Goal: Task Accomplishment & Management: Manage account settings

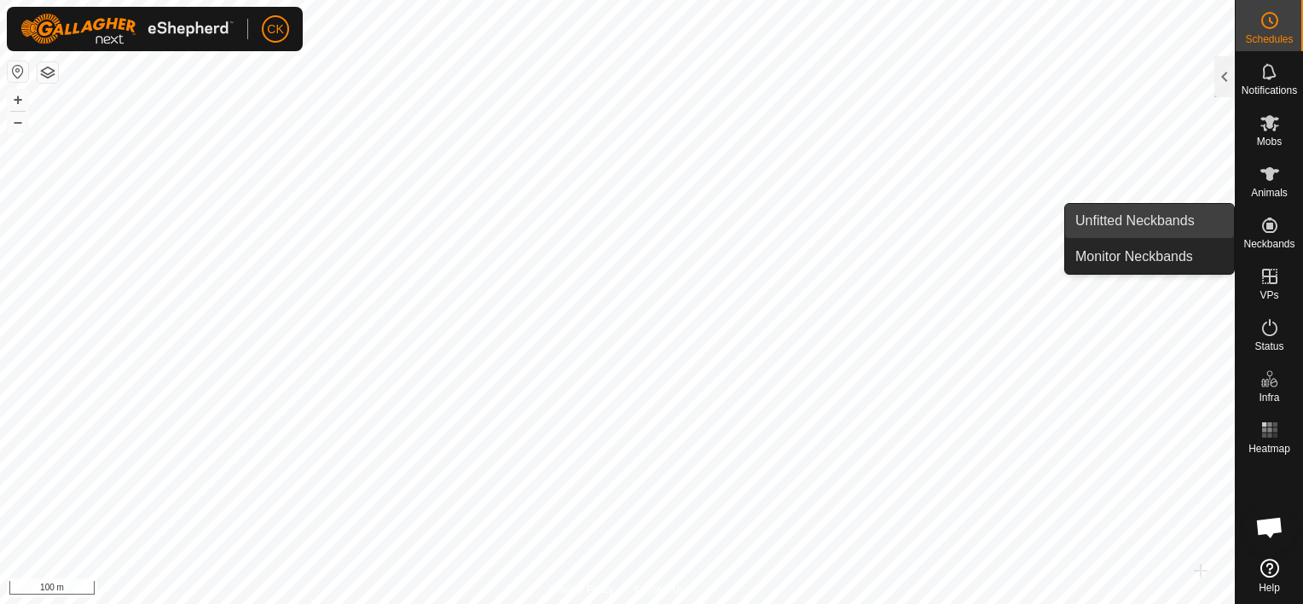
scroll to position [512, 0]
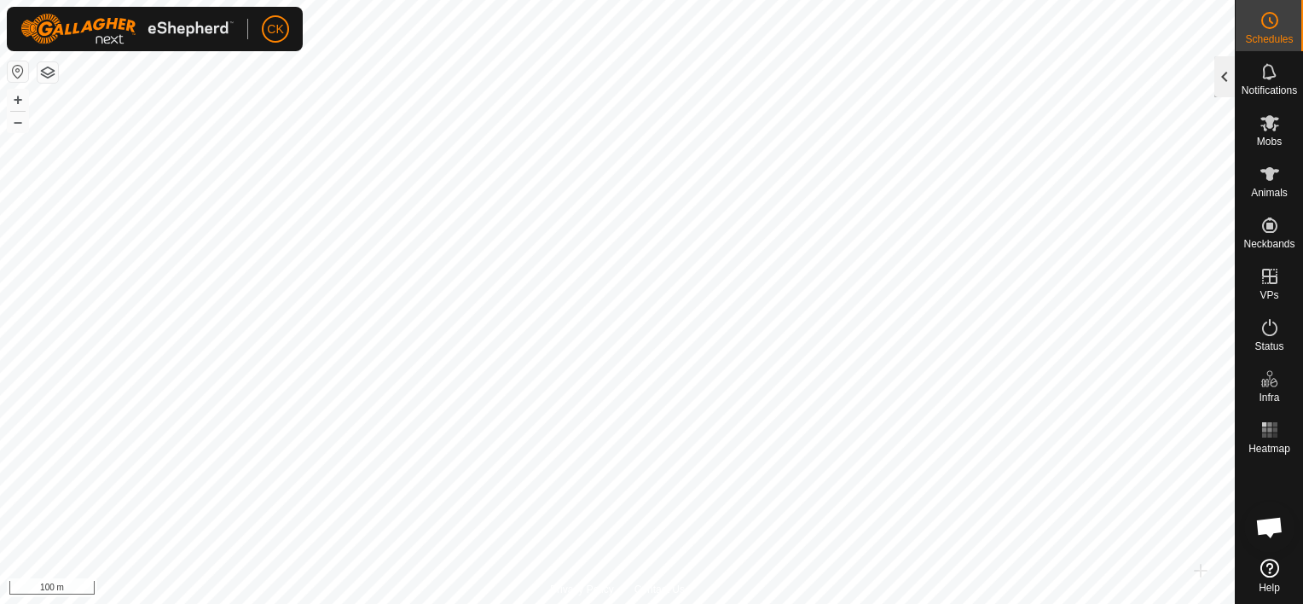
click at [1222, 72] on div at bounding box center [1224, 76] width 20 height 41
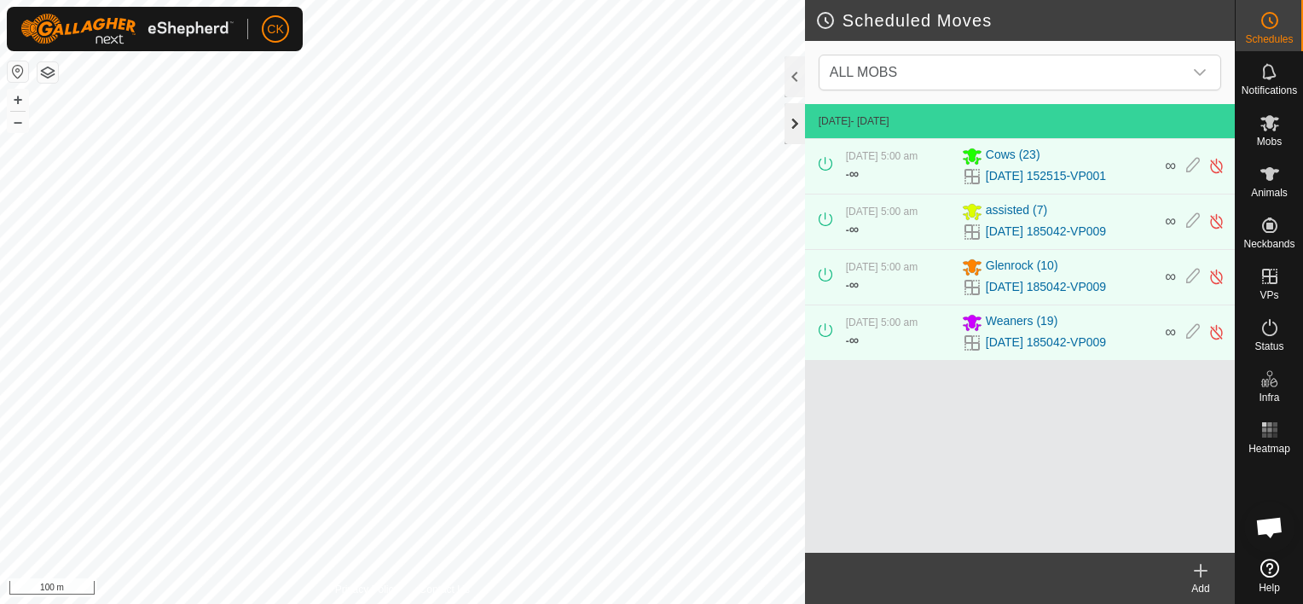
click at [792, 120] on div at bounding box center [794, 123] width 20 height 41
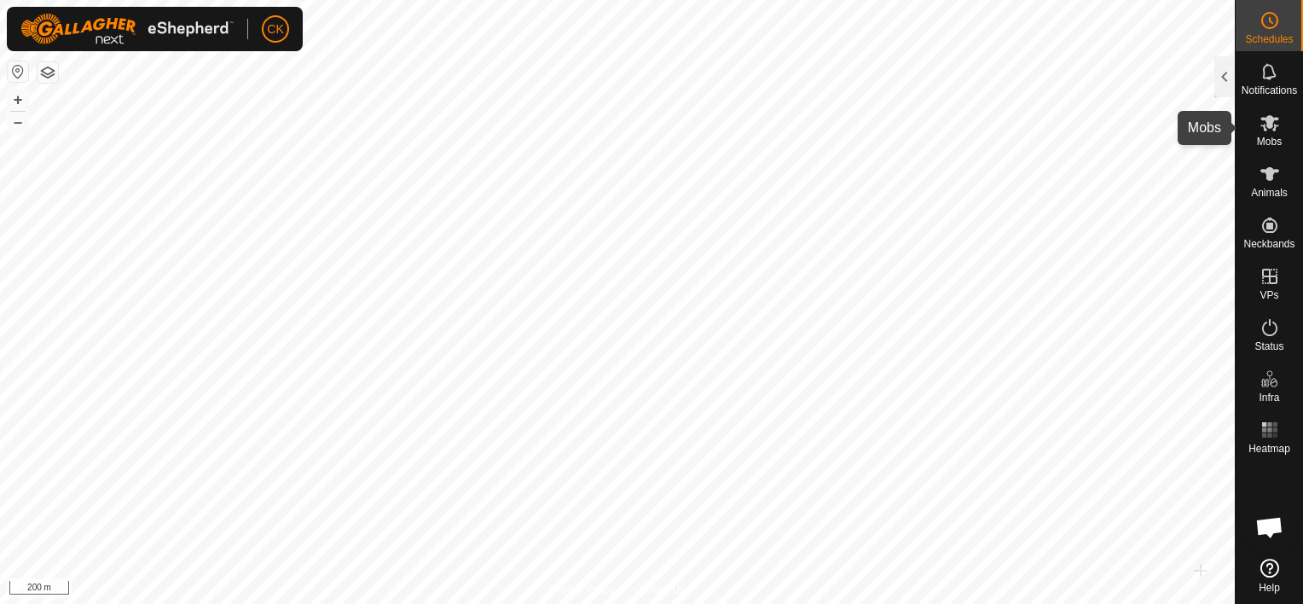
click at [1269, 119] on icon at bounding box center [1269, 123] width 19 height 16
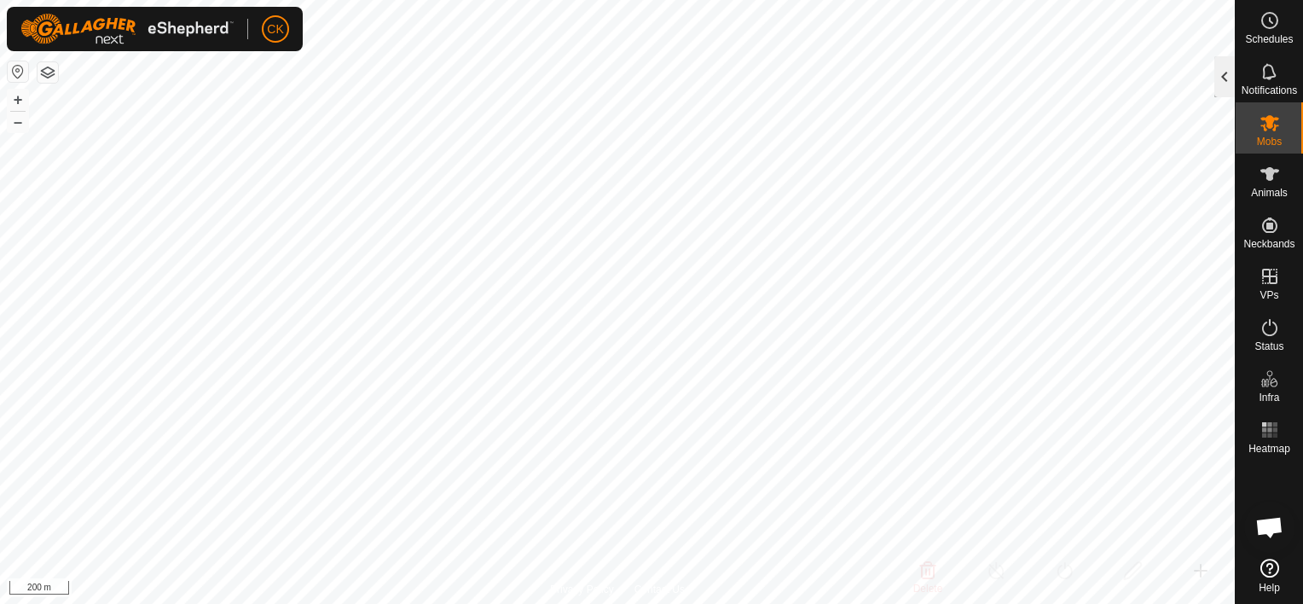
click at [1231, 80] on div at bounding box center [1224, 76] width 20 height 41
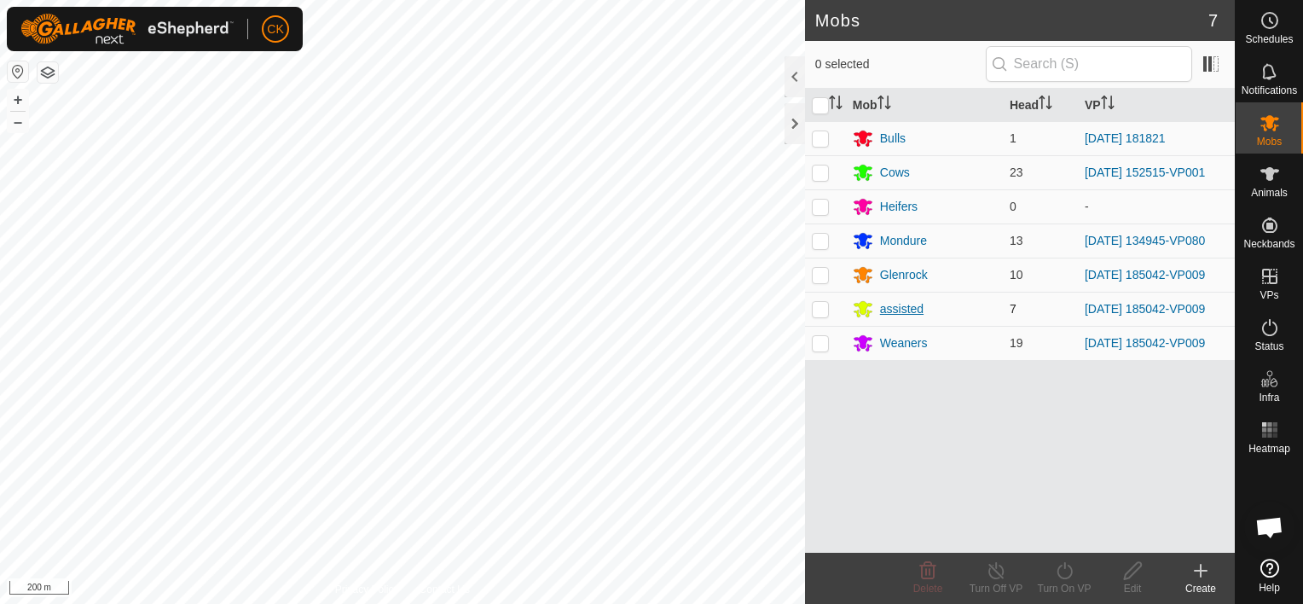
click at [904, 304] on div "assisted" at bounding box center [901, 309] width 43 height 18
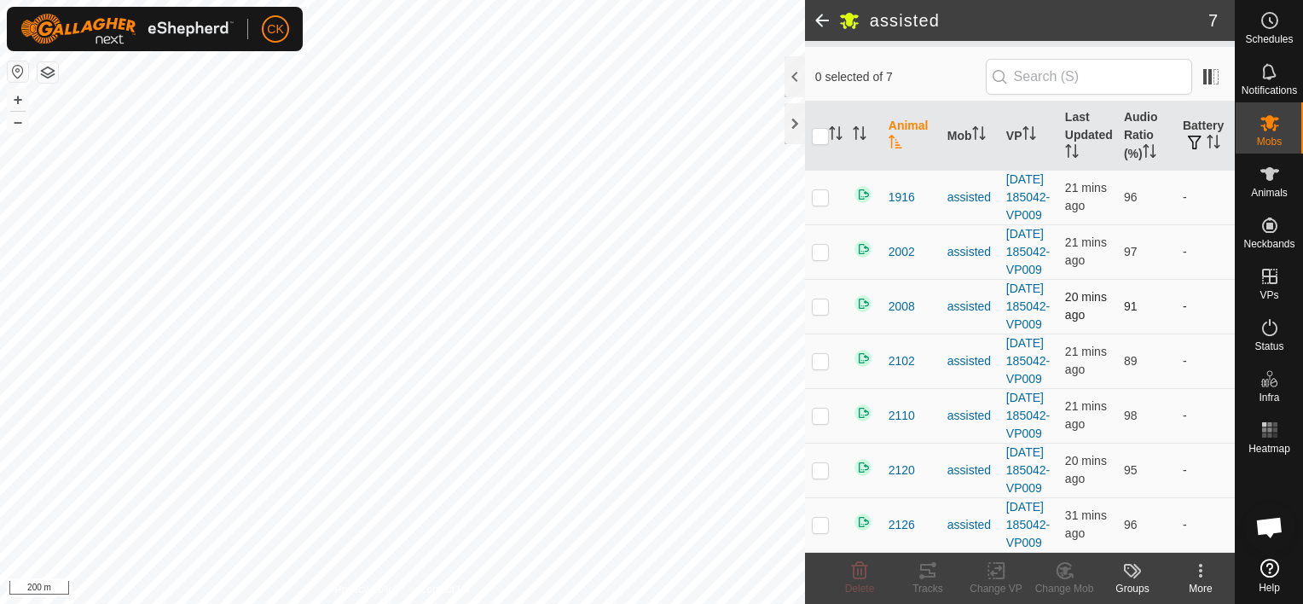
scroll to position [171, 0]
click at [819, 190] on p-checkbox at bounding box center [820, 197] width 17 height 14
checkbox input "true"
click at [822, 245] on p-checkbox at bounding box center [820, 252] width 17 height 14
checkbox input "true"
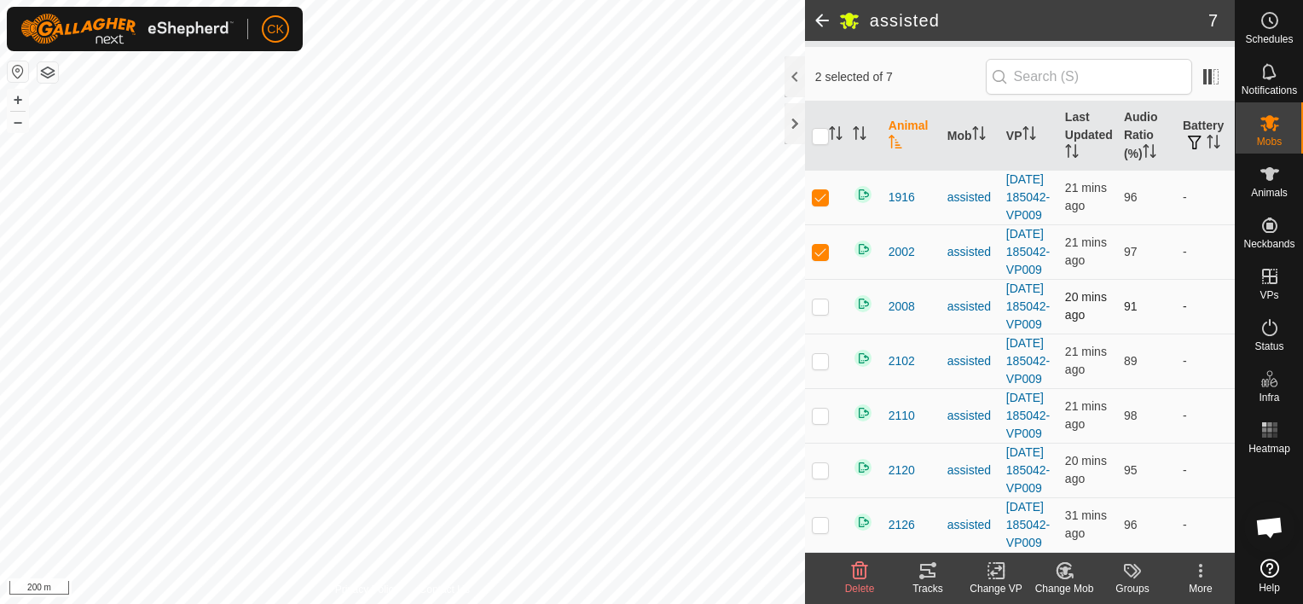
click at [824, 299] on p-checkbox at bounding box center [820, 306] width 17 height 14
checkbox input "true"
click at [820, 368] on p-checkbox at bounding box center [820, 361] width 17 height 14
checkbox input "true"
click at [818, 422] on p-checkbox at bounding box center [820, 415] width 17 height 14
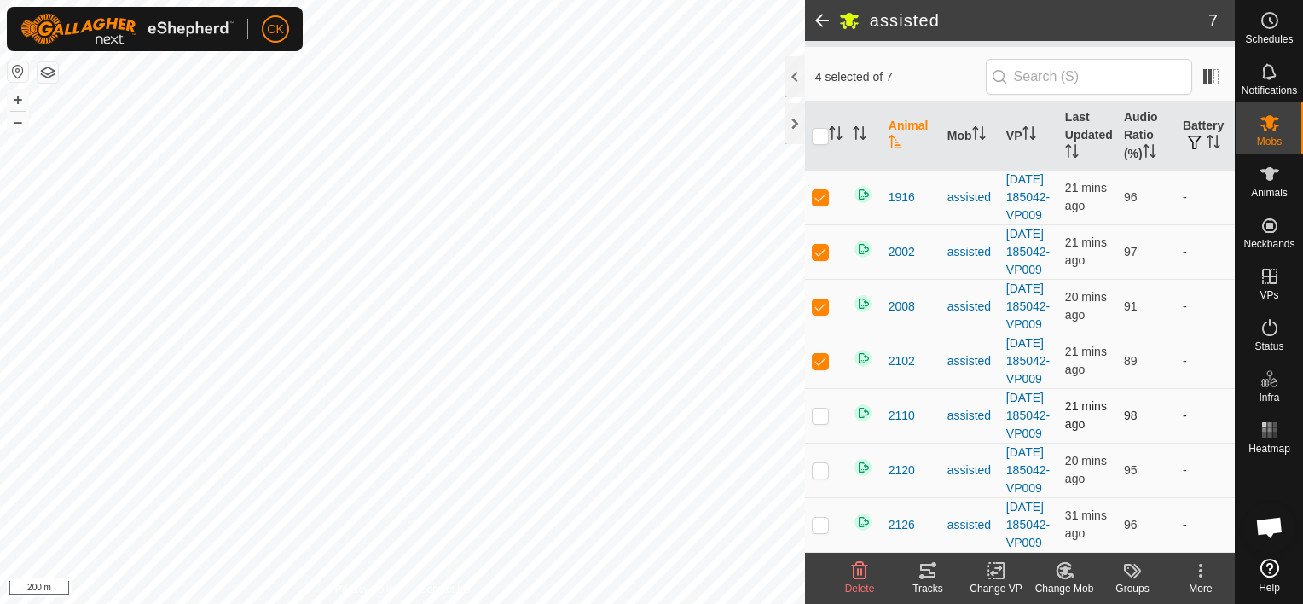
checkbox input "true"
click at [822, 463] on p-checkbox at bounding box center [820, 470] width 17 height 14
checkbox input "true"
click at [821, 518] on p-checkbox at bounding box center [820, 525] width 17 height 14
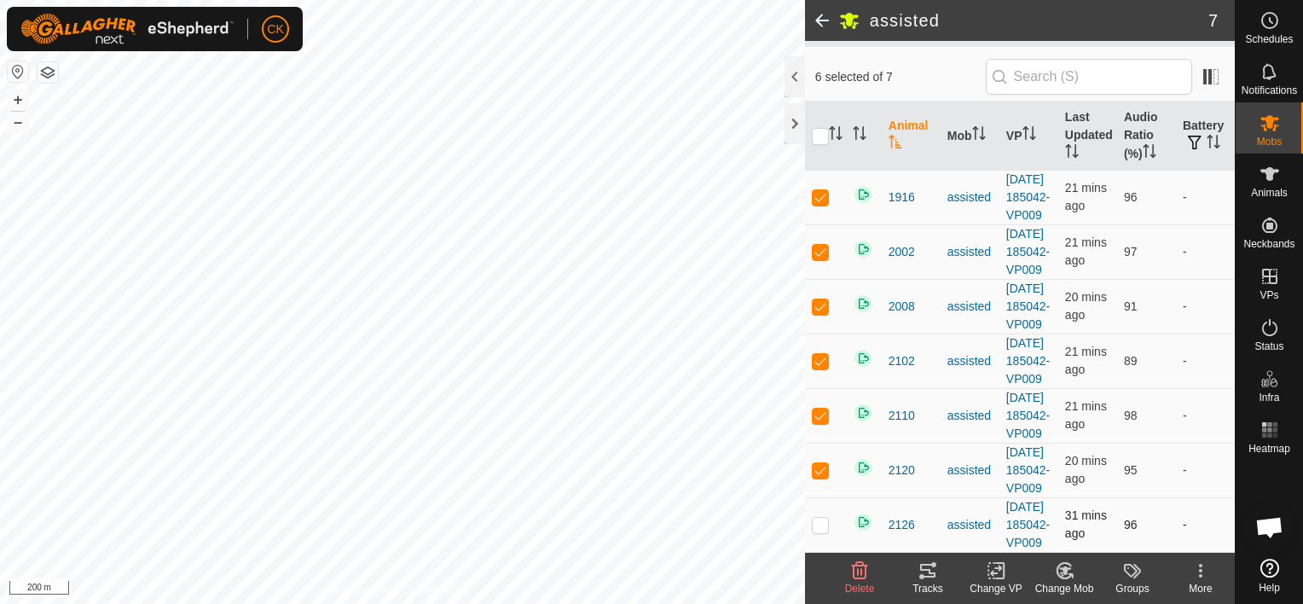
checkbox input "true"
click at [1064, 567] on icon at bounding box center [1065, 570] width 12 height 9
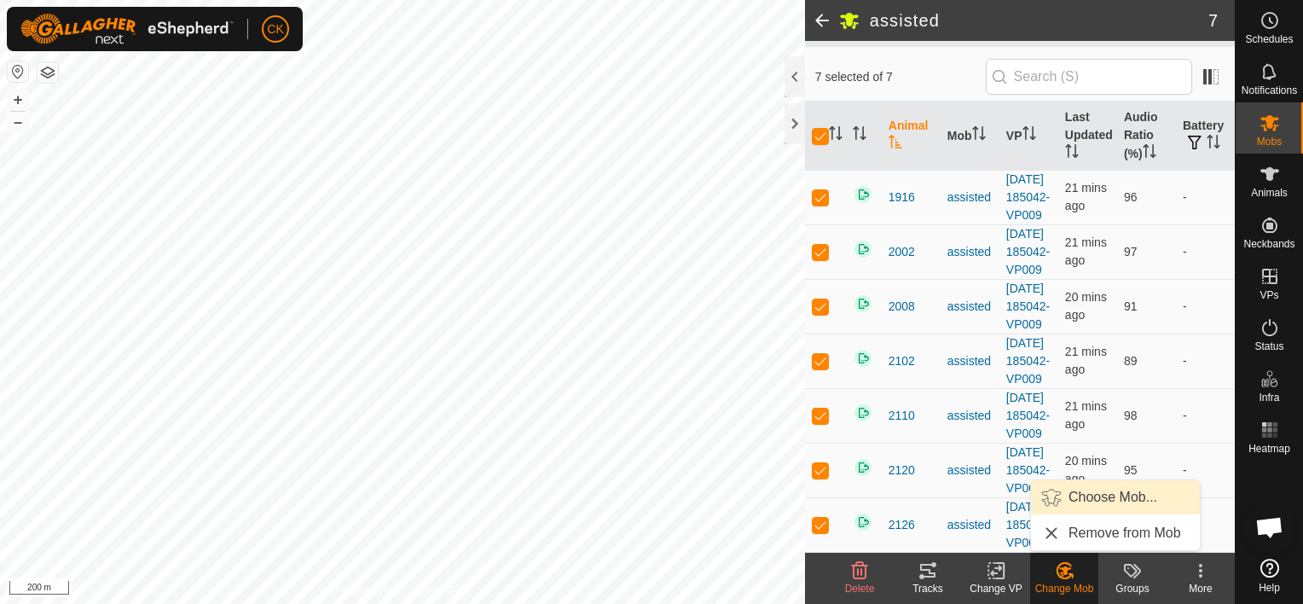
click at [1087, 492] on link "Choose Mob..." at bounding box center [1115, 497] width 169 height 34
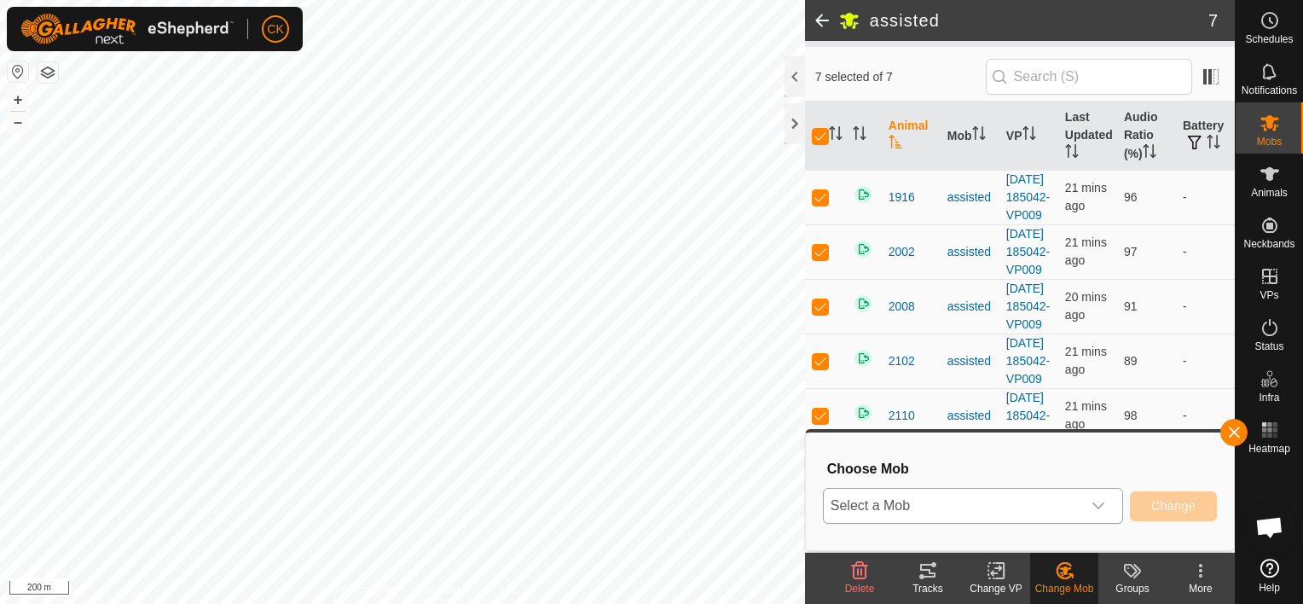
click at [1098, 503] on icon "dropdown trigger" at bounding box center [1098, 506] width 14 height 14
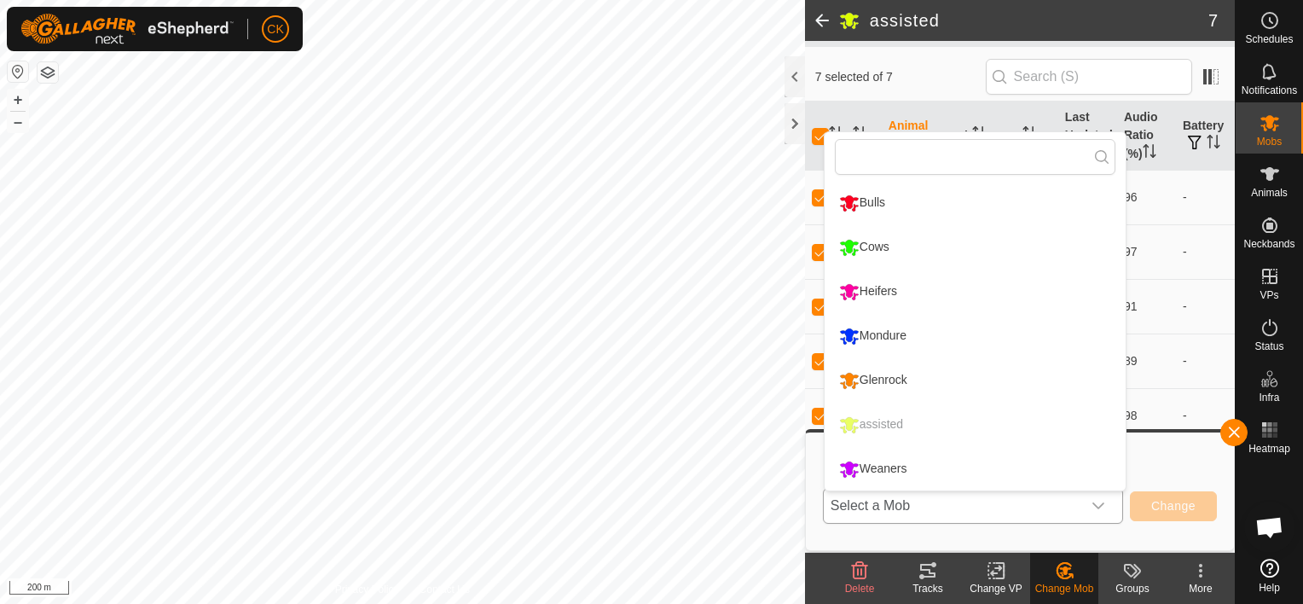
click at [897, 373] on li "Glenrock" at bounding box center [975, 380] width 301 height 43
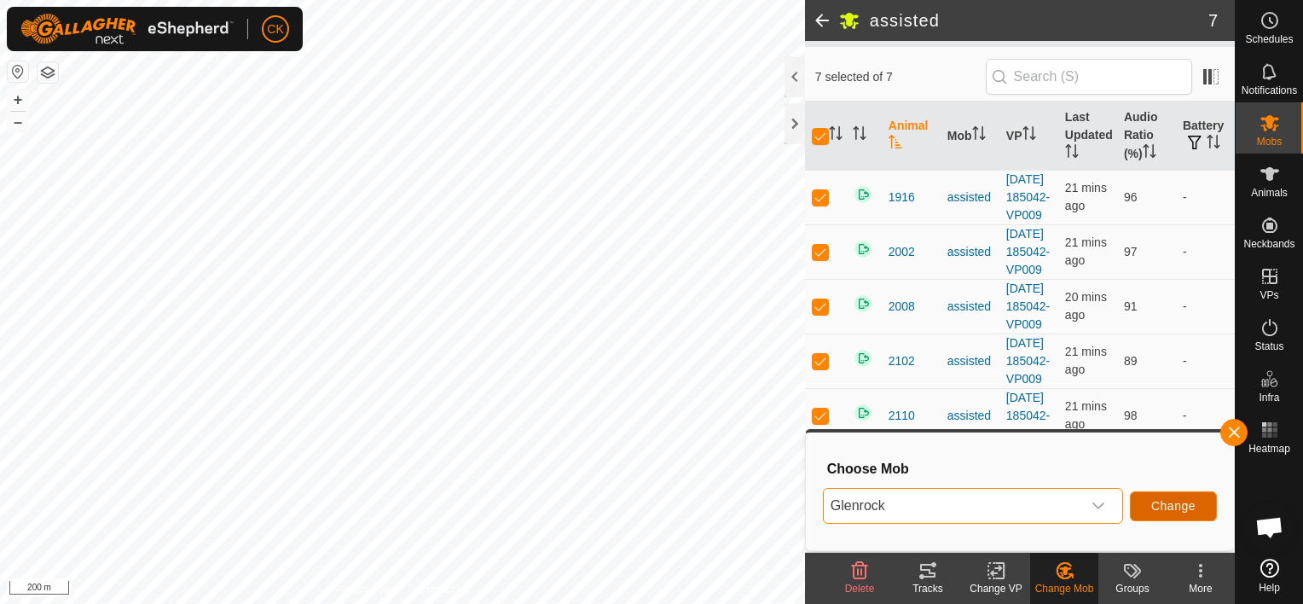
click at [1161, 500] on span "Change" at bounding box center [1173, 506] width 44 height 14
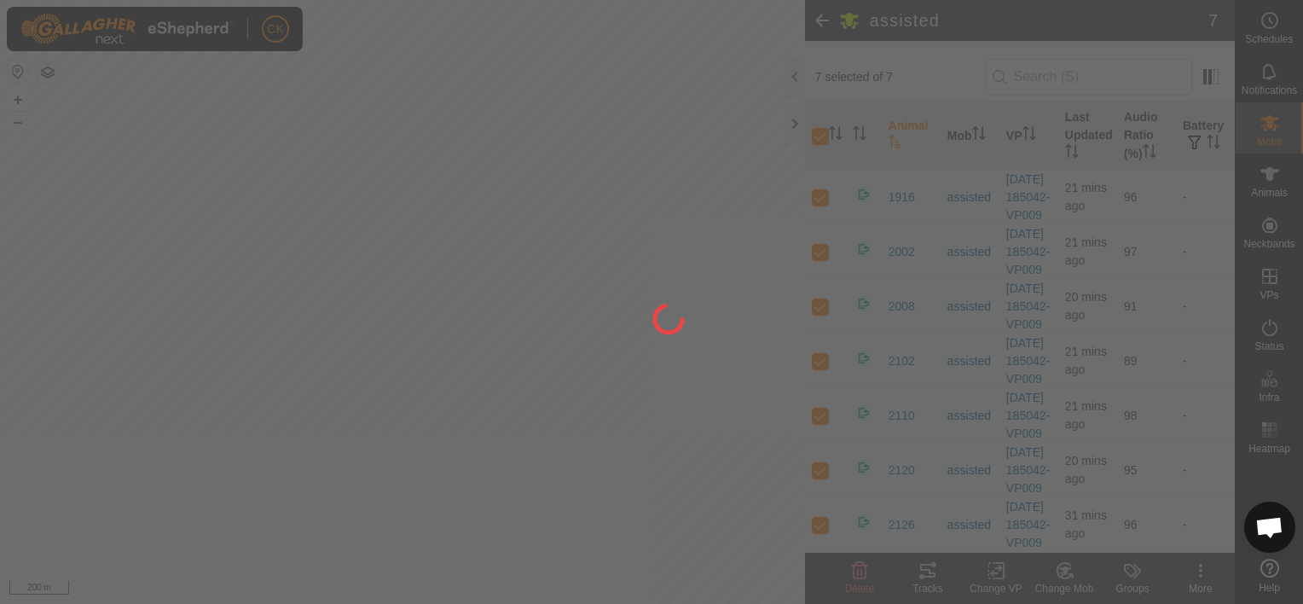
checkbox input "false"
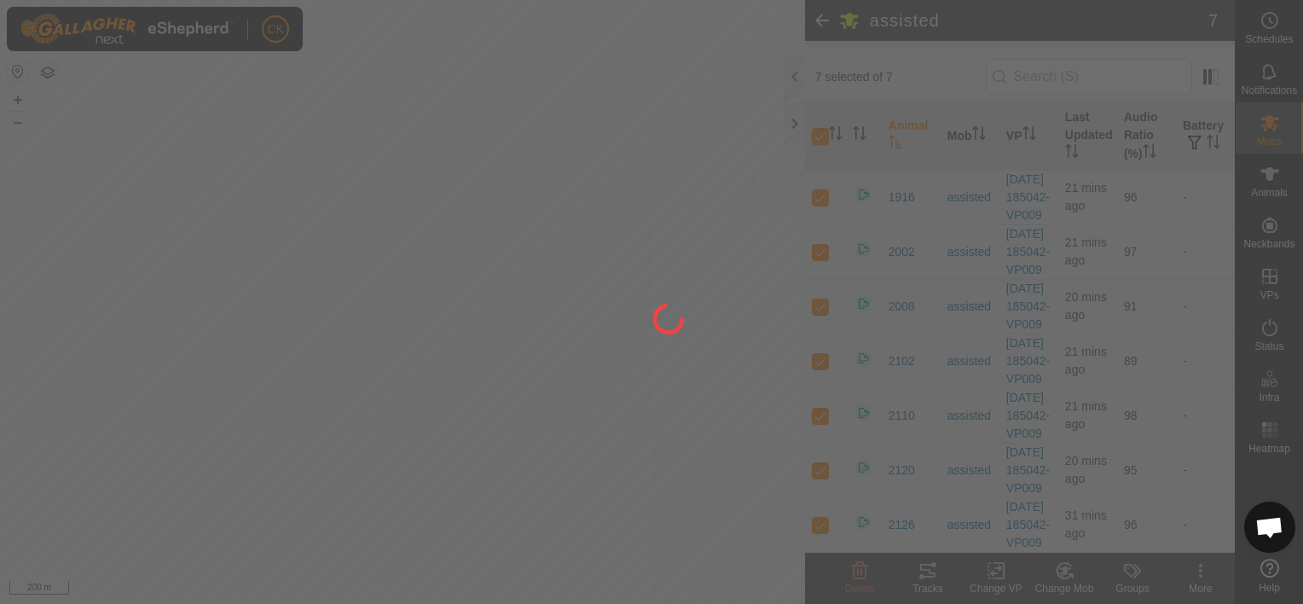
checkbox input "false"
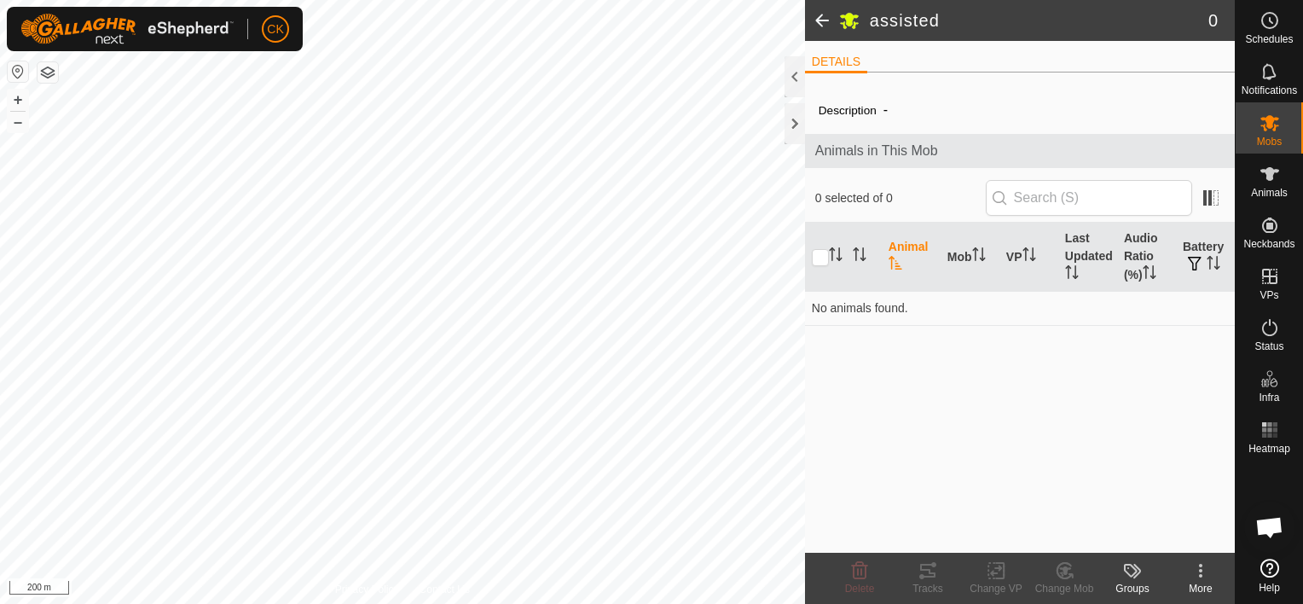
click at [821, 14] on span at bounding box center [822, 20] width 34 height 41
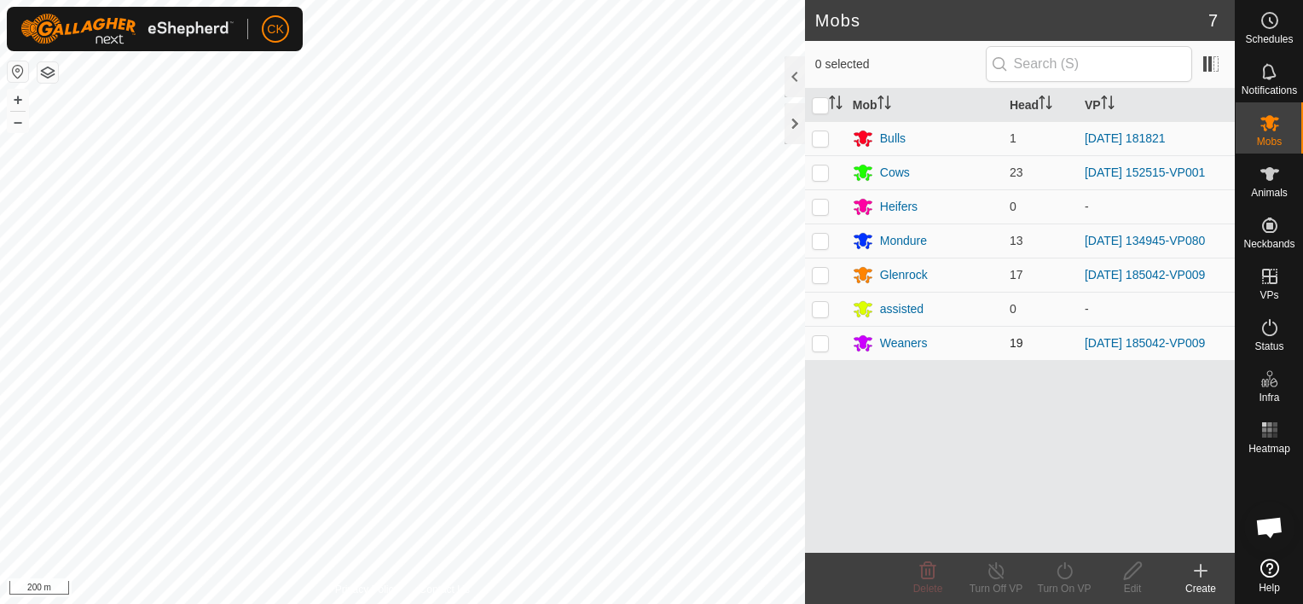
scroll to position [512, 0]
click at [889, 343] on div "Weaners" at bounding box center [904, 343] width 48 height 18
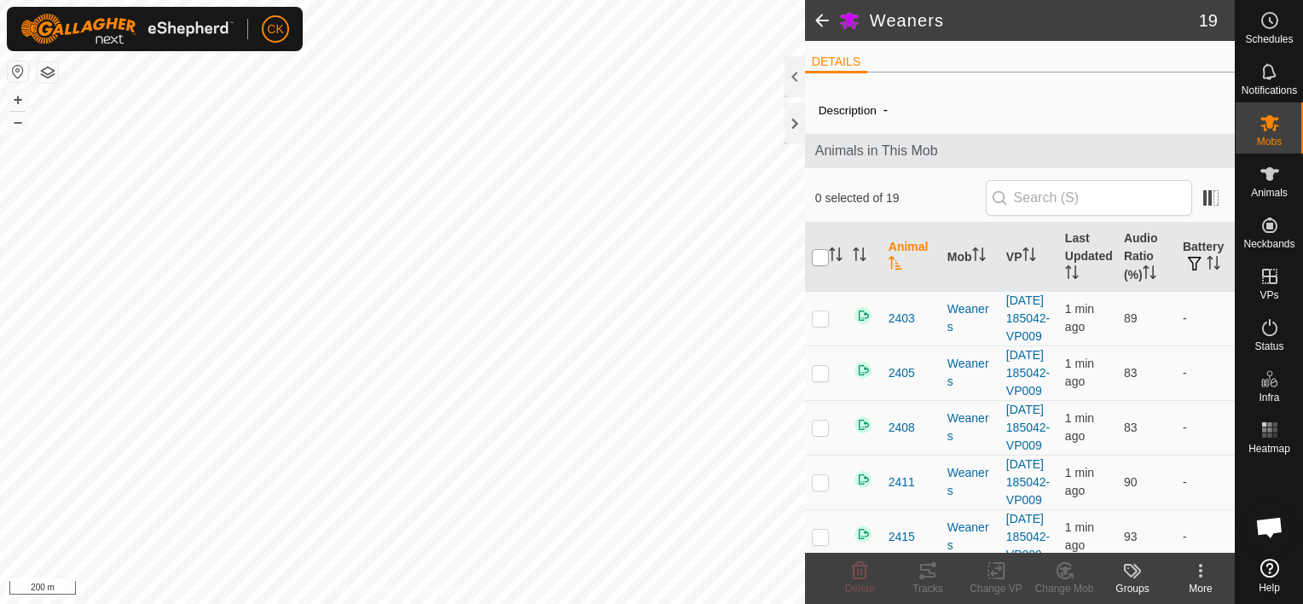
click at [822, 257] on input "checkbox" at bounding box center [820, 257] width 17 height 17
checkbox input "true"
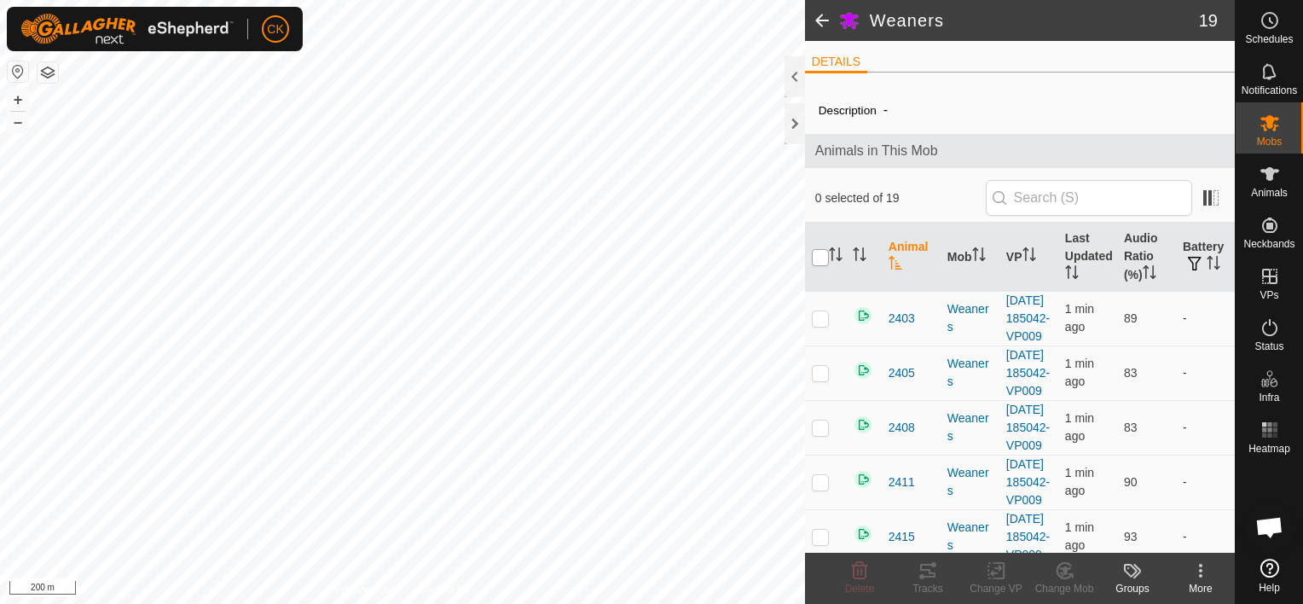
checkbox input "true"
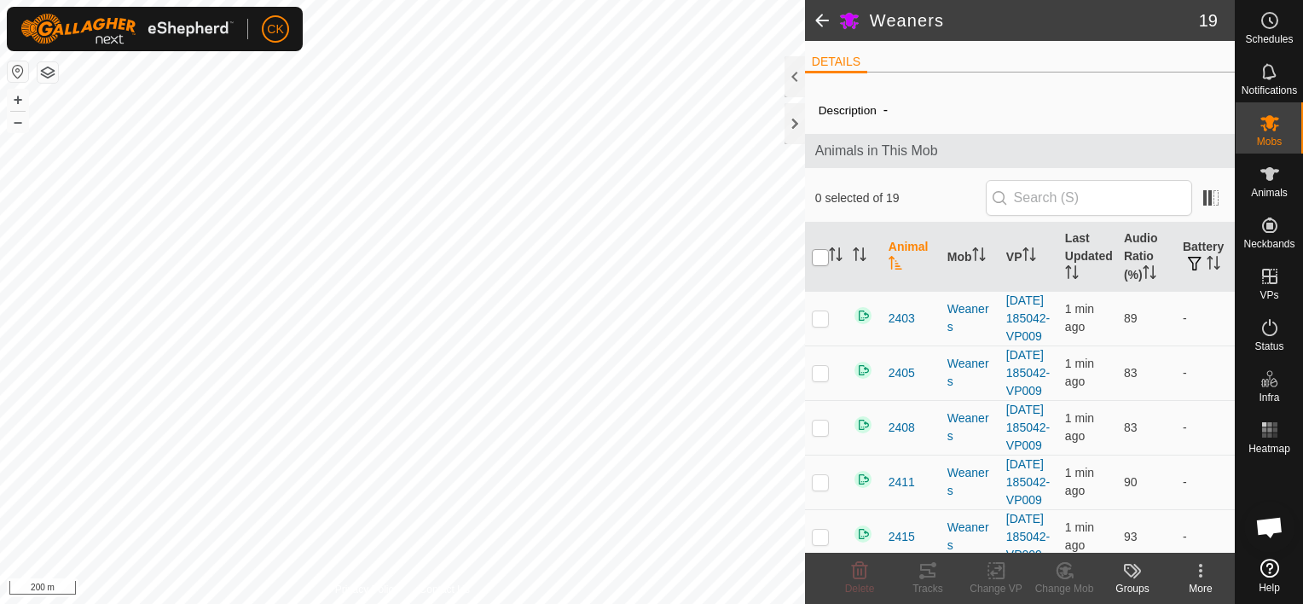
checkbox input "true"
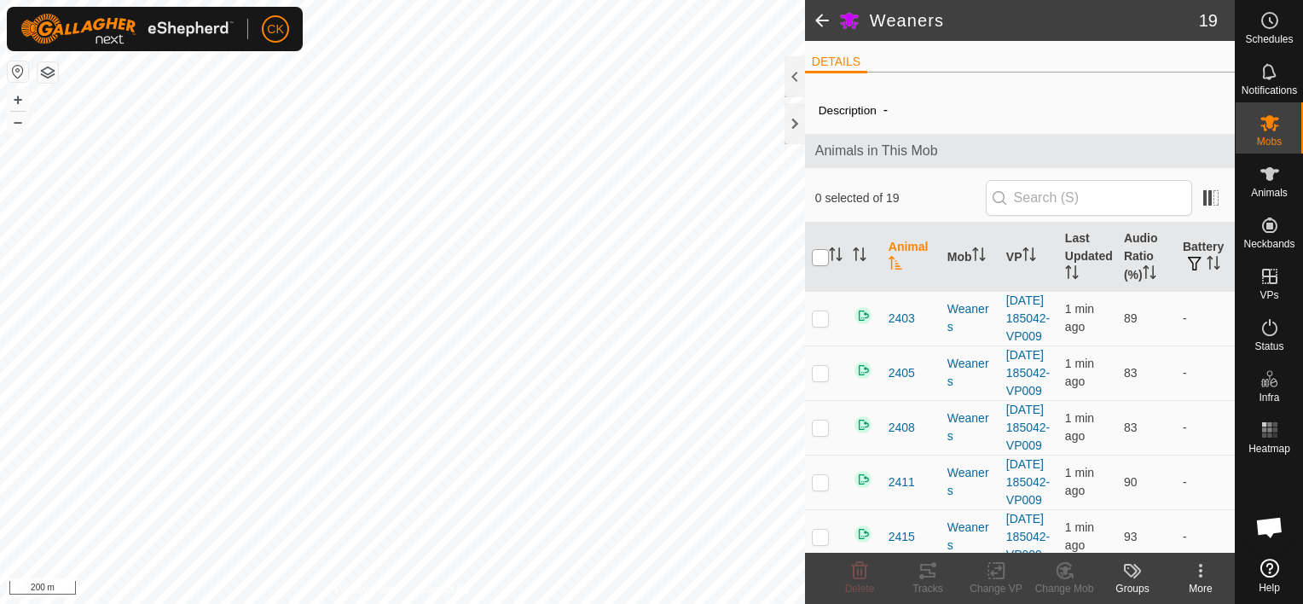
checkbox input "true"
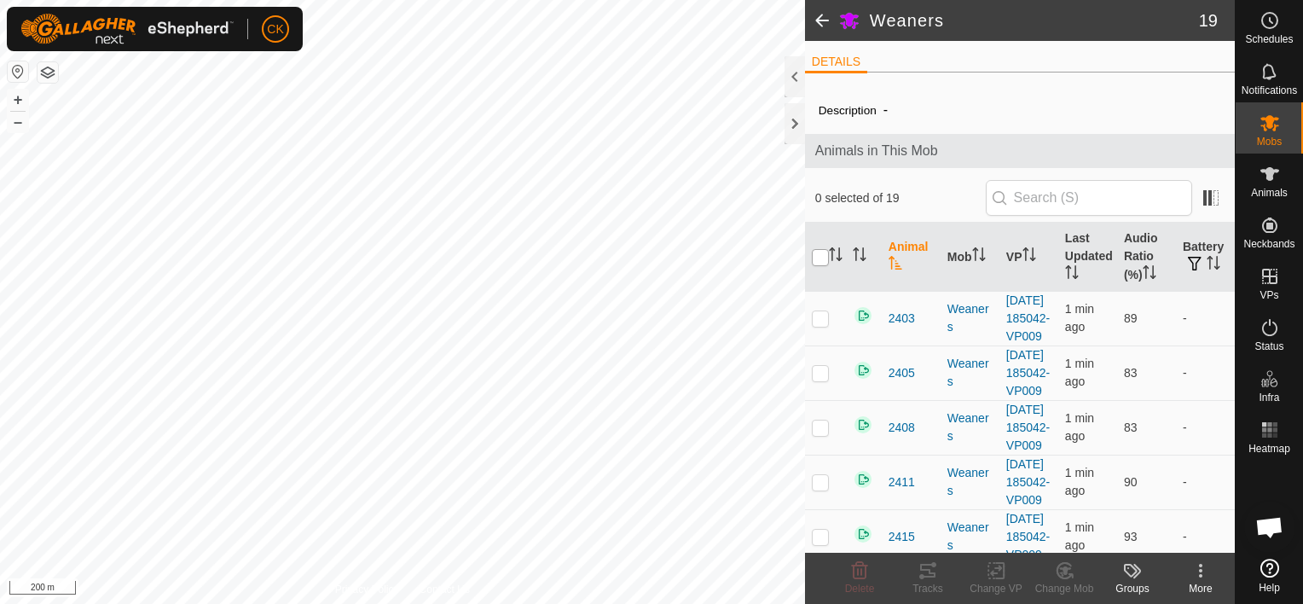
checkbox input "true"
click at [1062, 570] on icon at bounding box center [1065, 570] width 12 height 9
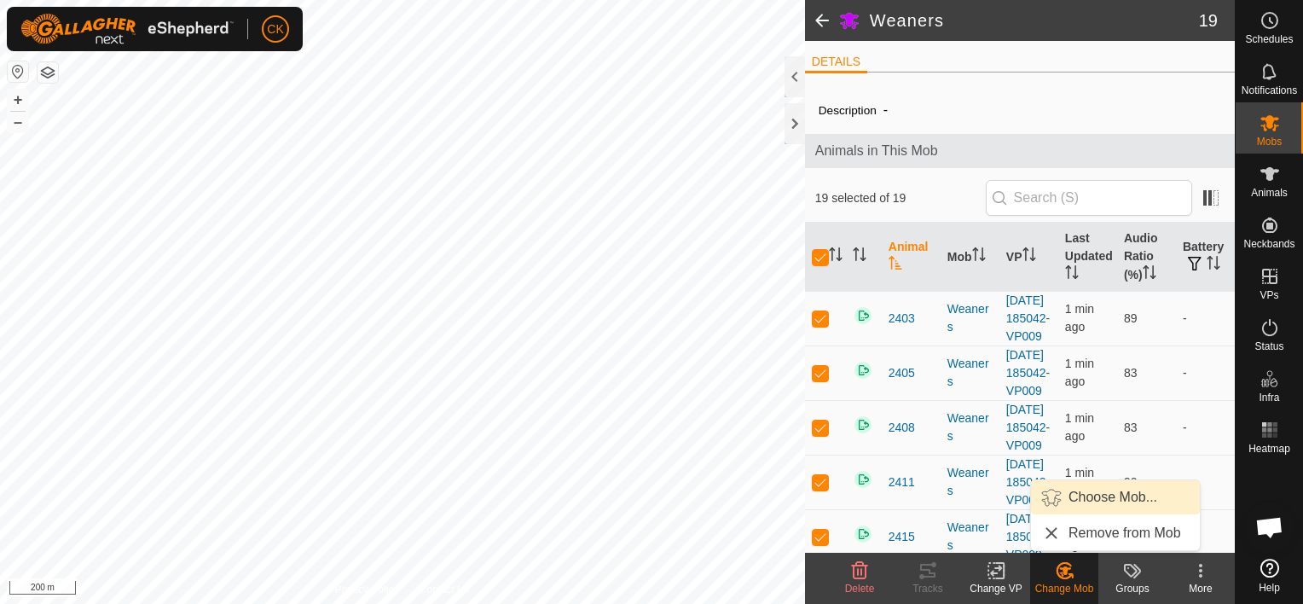
click at [1087, 491] on link "Choose Mob..." at bounding box center [1115, 497] width 169 height 34
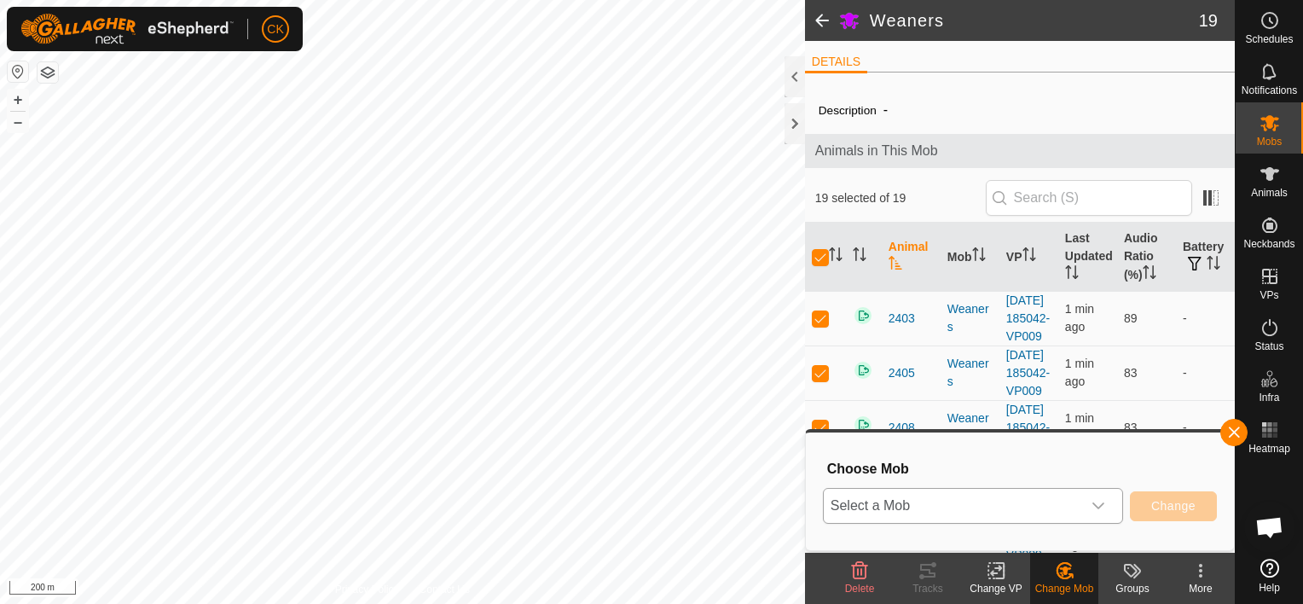
click at [1101, 504] on icon "dropdown trigger" at bounding box center [1098, 506] width 14 height 14
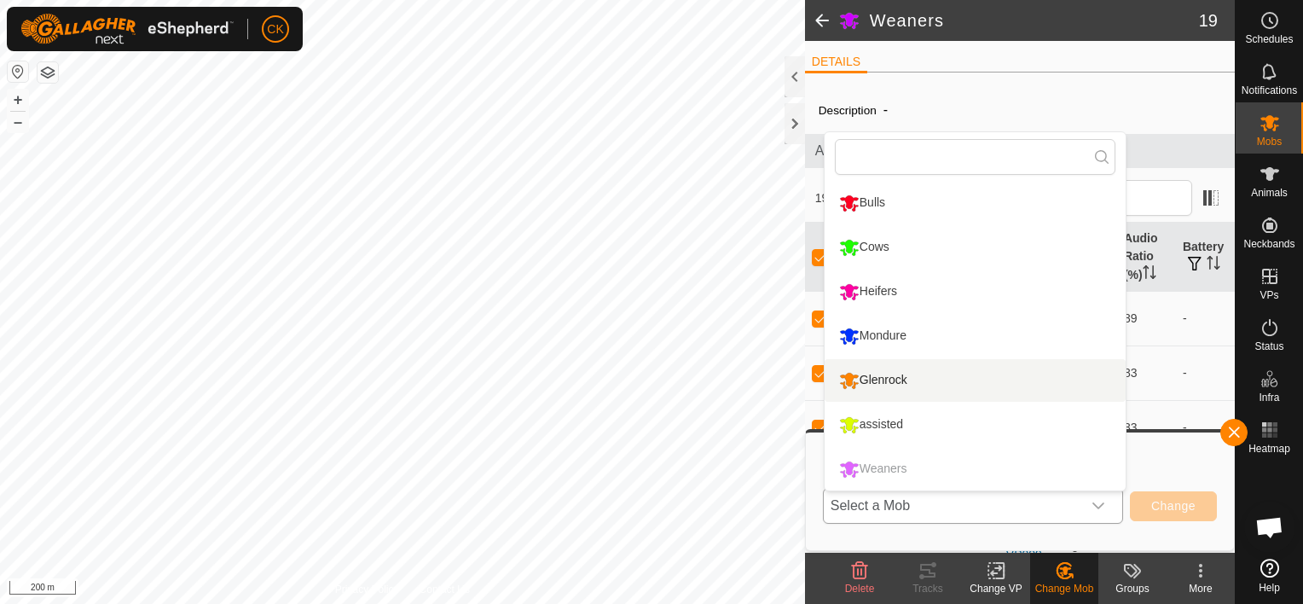
click at [908, 376] on li "Glenrock" at bounding box center [975, 380] width 301 height 43
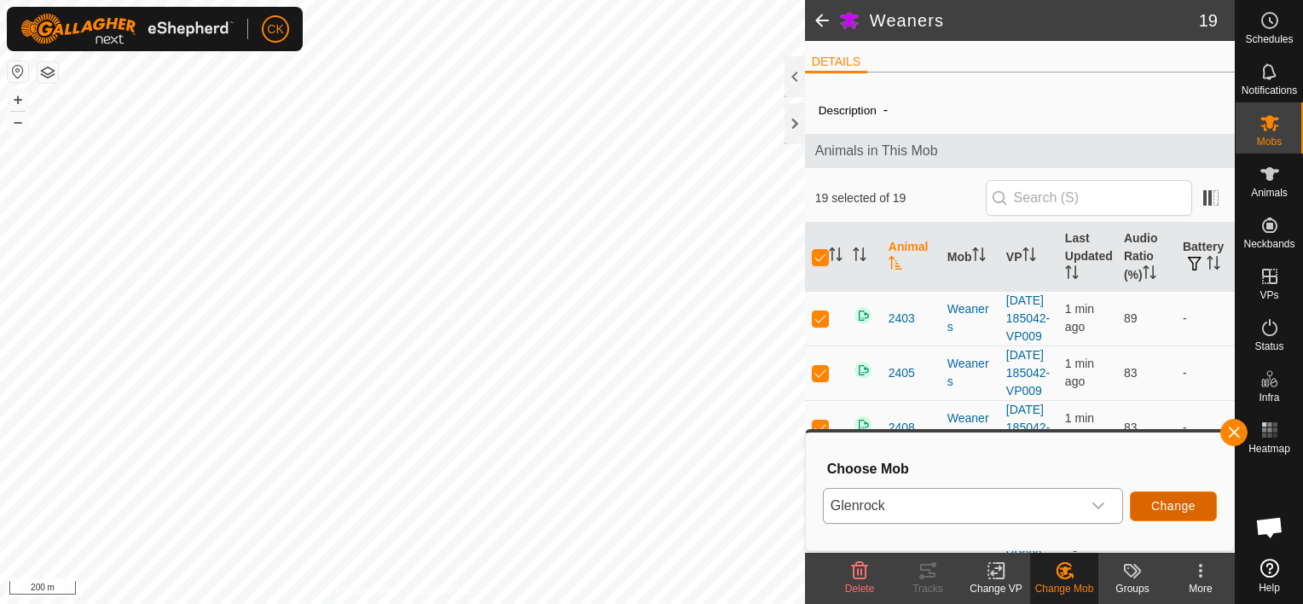
click at [1155, 507] on span "Change" at bounding box center [1173, 506] width 44 height 14
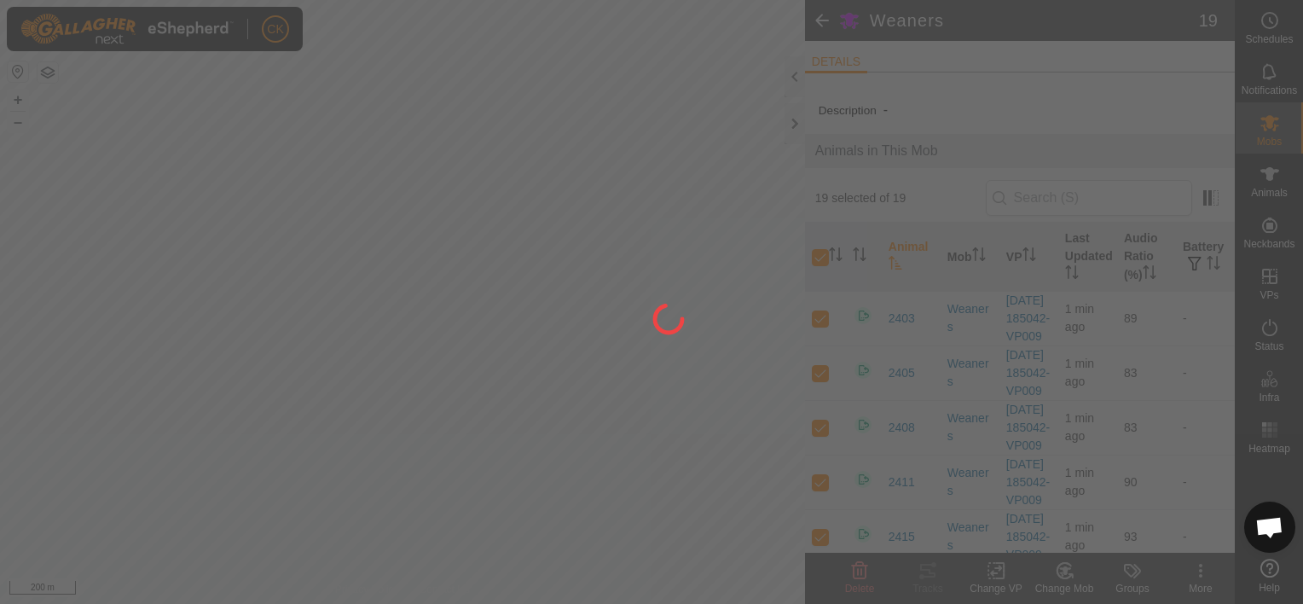
checkbox input "false"
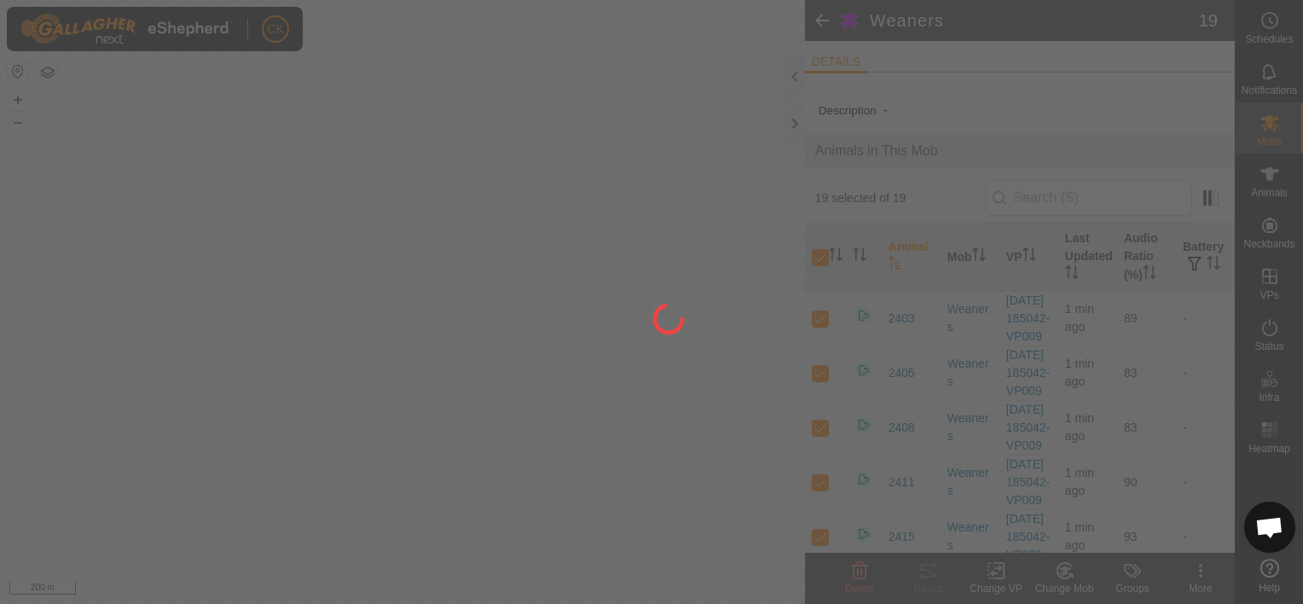
checkbox input "false"
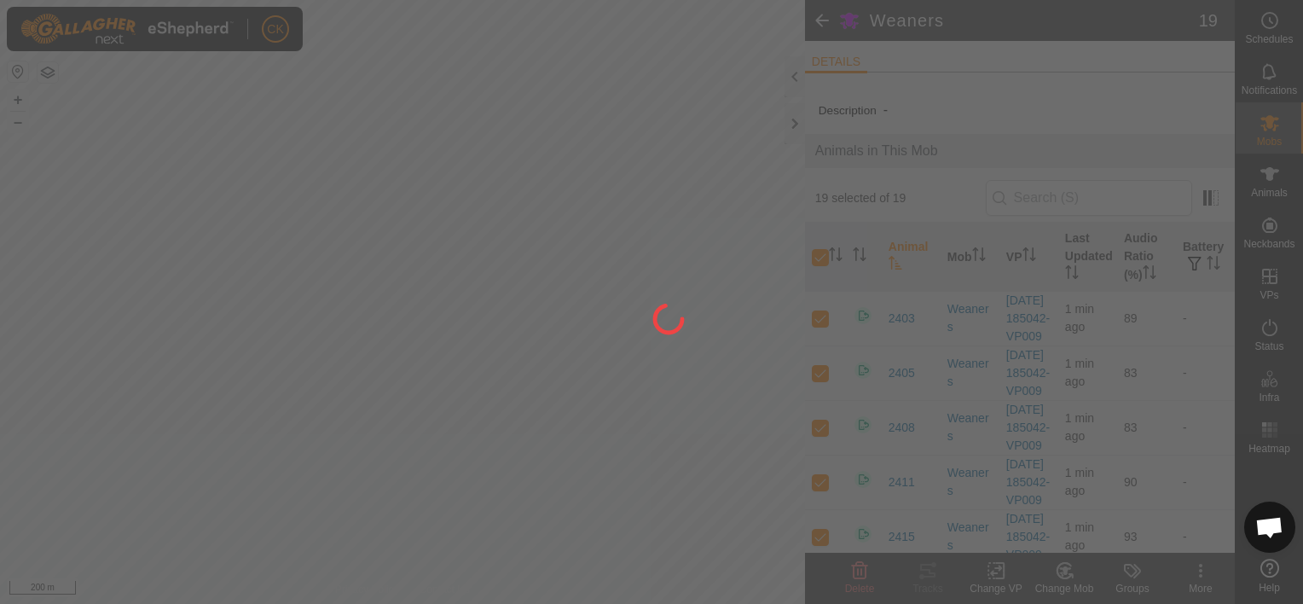
checkbox input "false"
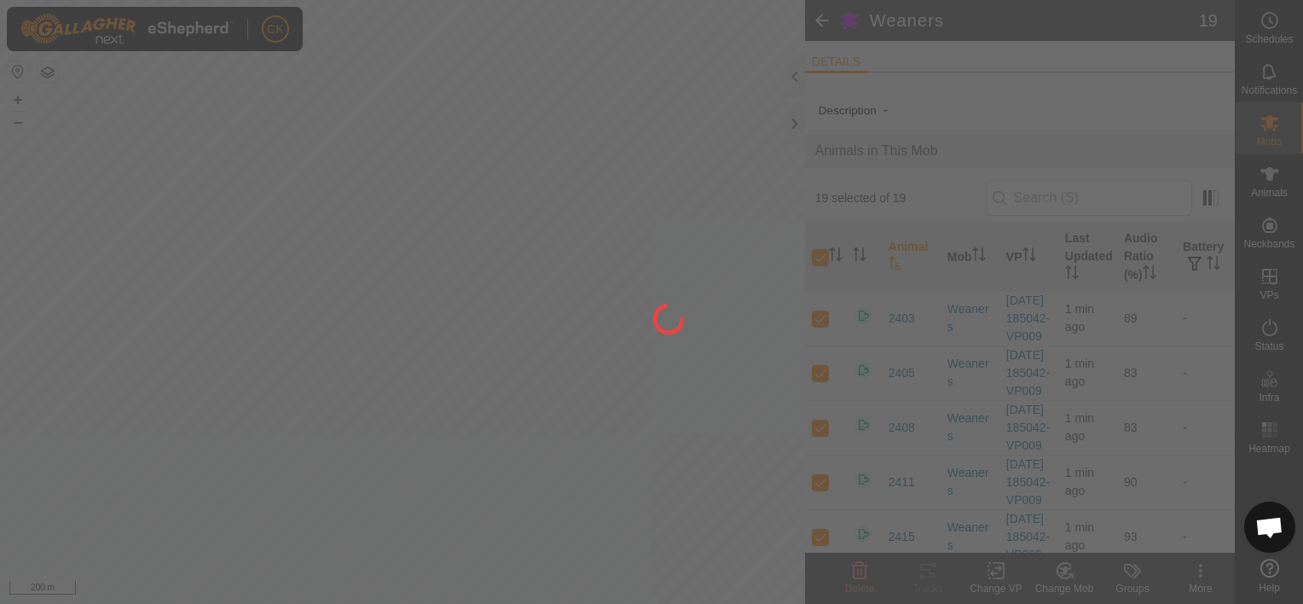
checkbox input "false"
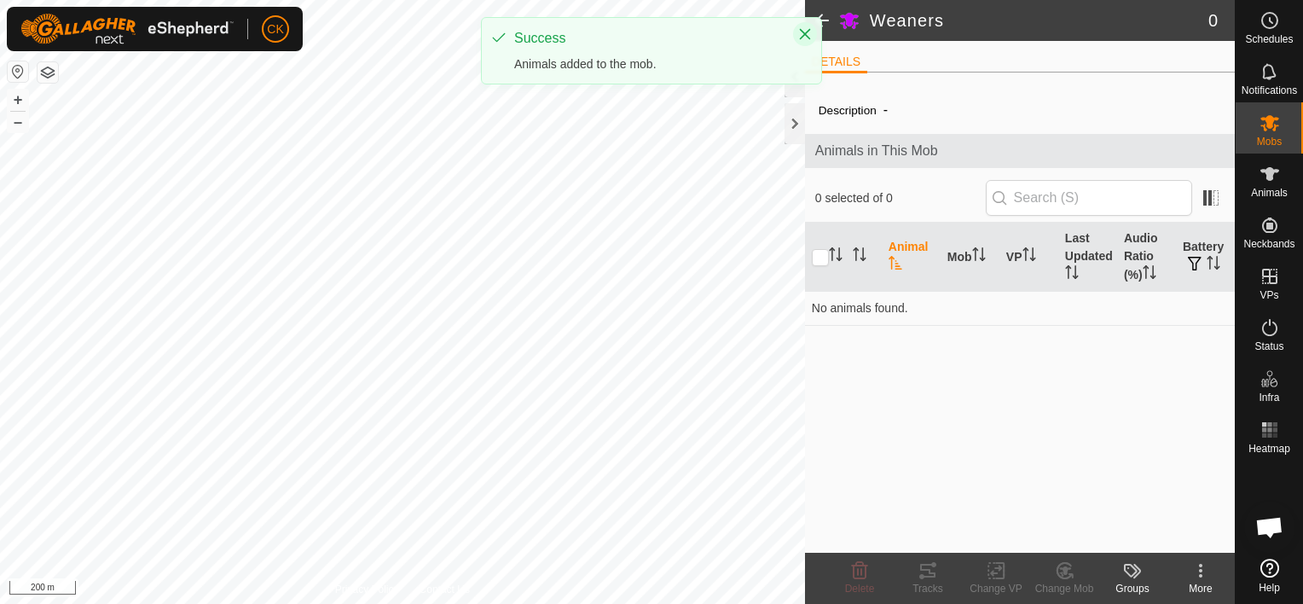
click at [802, 34] on icon "Close" at bounding box center [805, 34] width 14 height 14
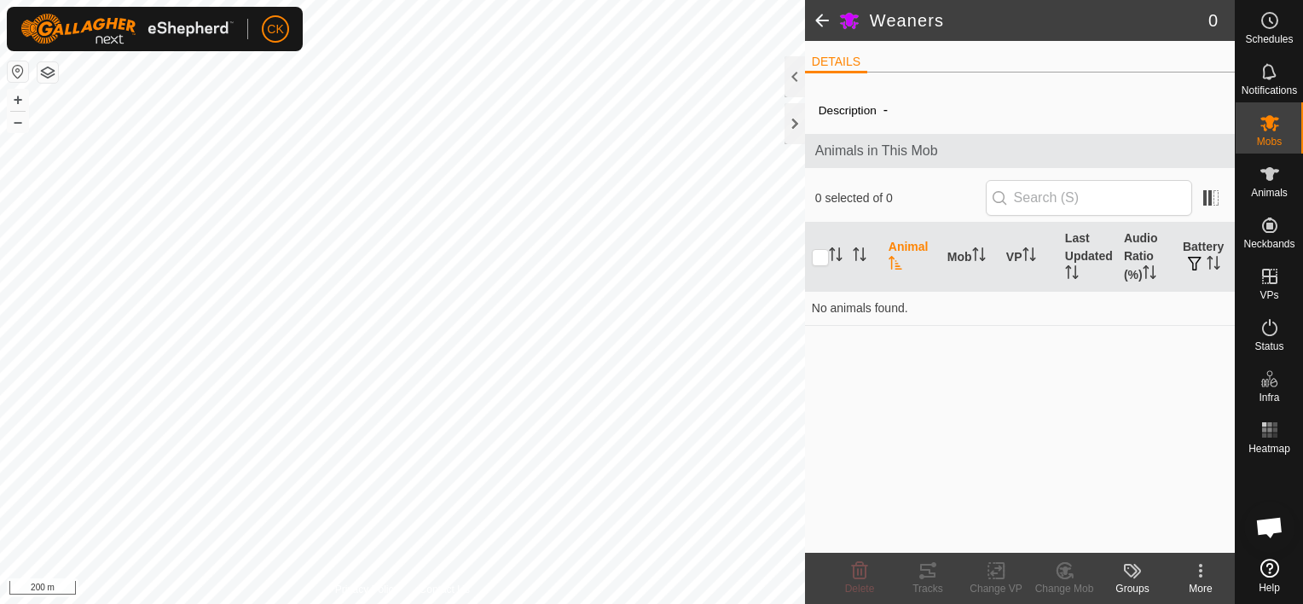
click at [820, 12] on span at bounding box center [822, 20] width 34 height 41
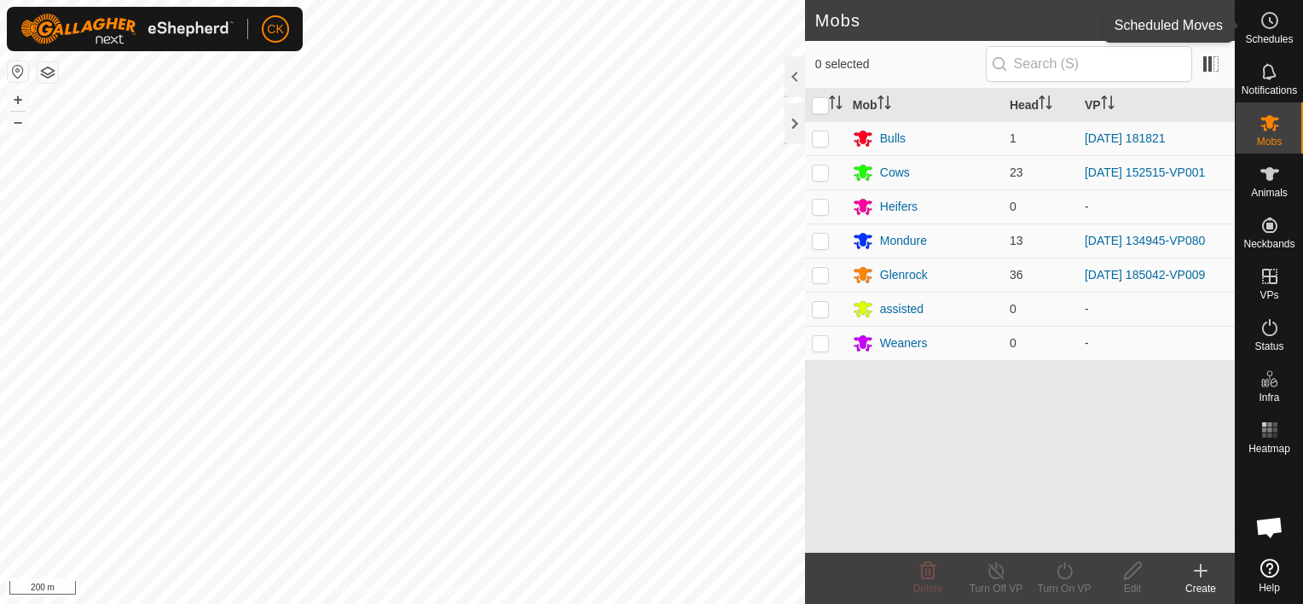
click at [1270, 17] on icon at bounding box center [1269, 20] width 20 height 20
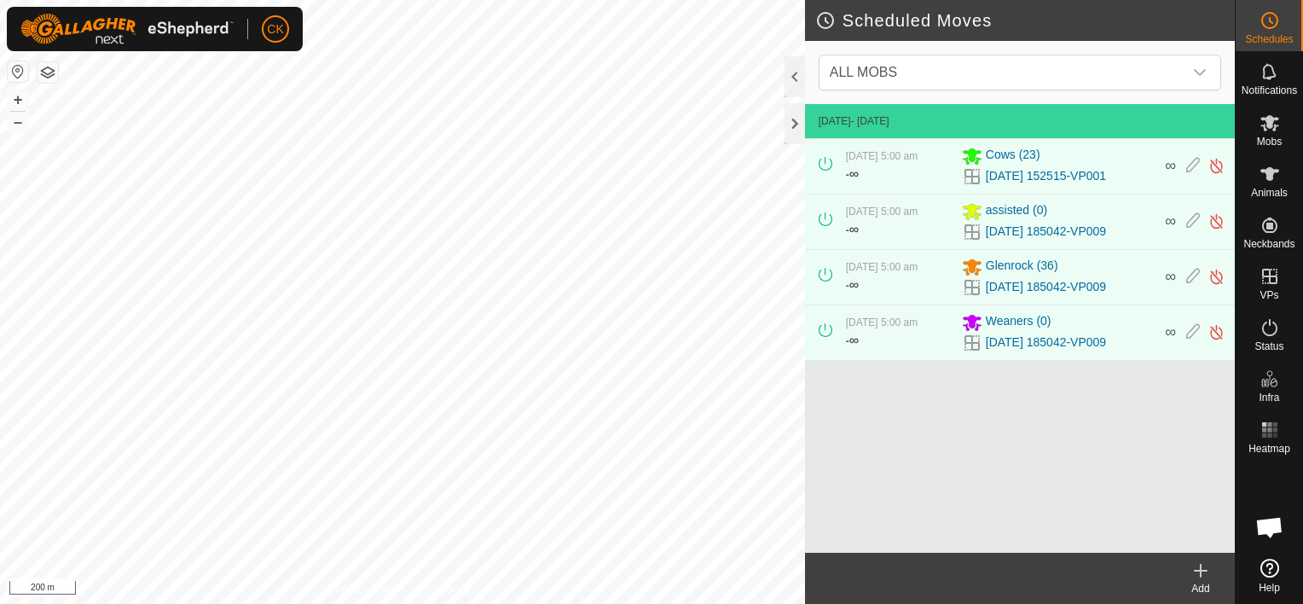
click at [1205, 569] on icon at bounding box center [1200, 570] width 20 height 20
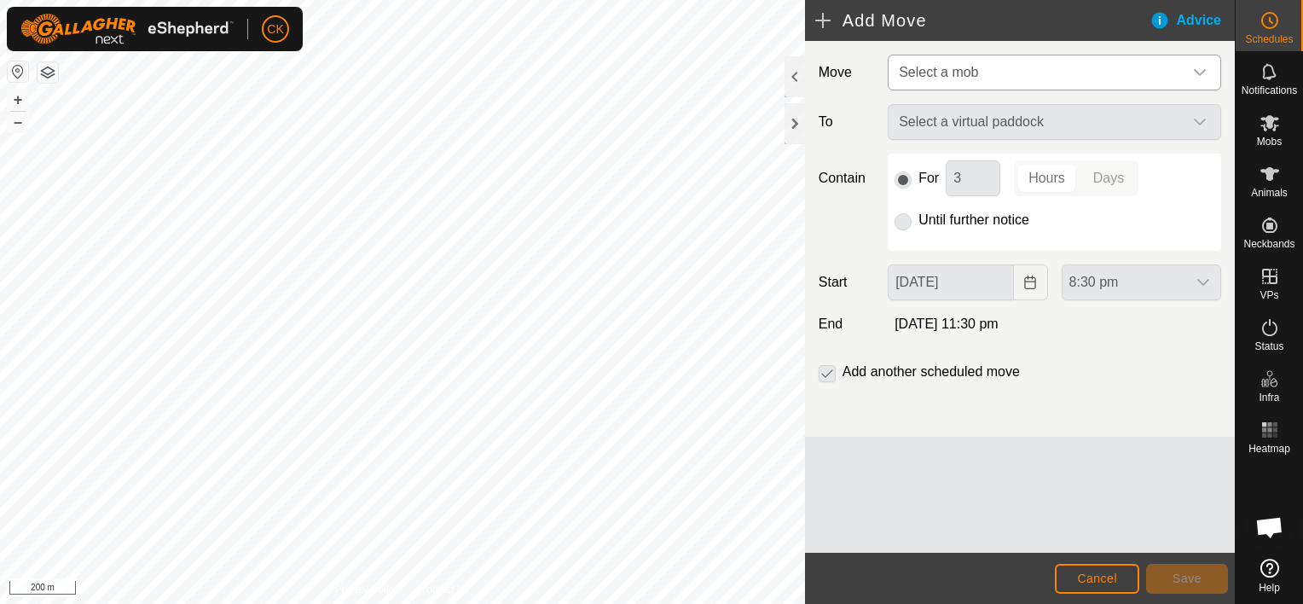
click at [1201, 71] on icon "dropdown trigger" at bounding box center [1200, 73] width 14 height 14
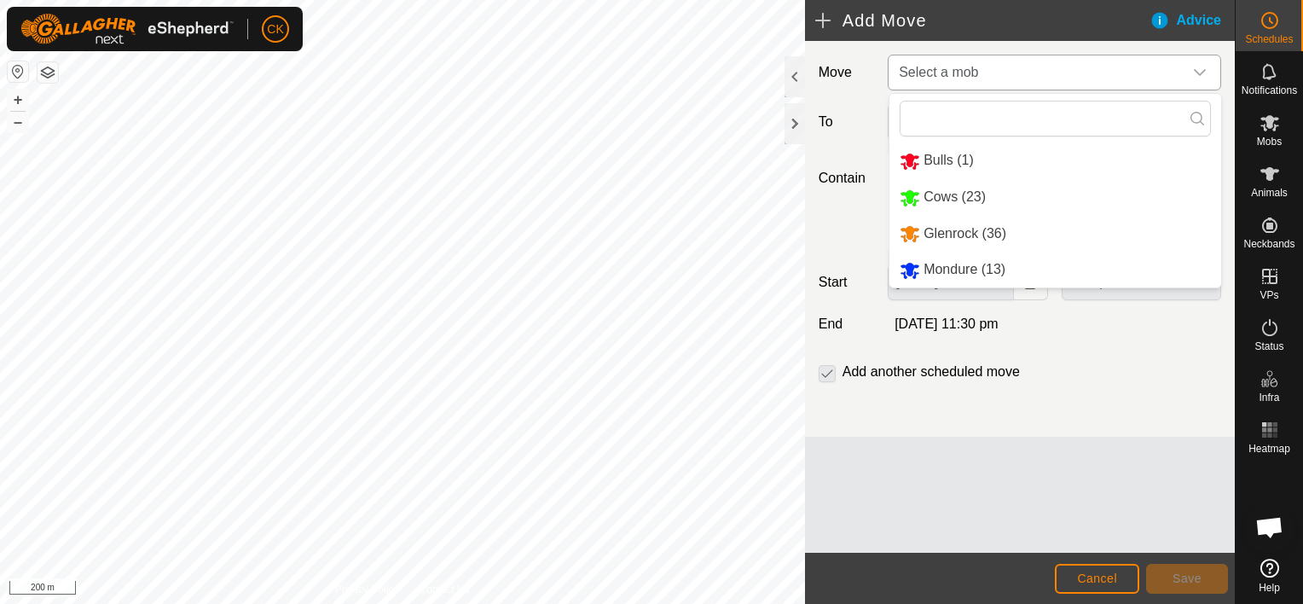
click at [977, 232] on li "Glenrock (36)" at bounding box center [1055, 234] width 332 height 35
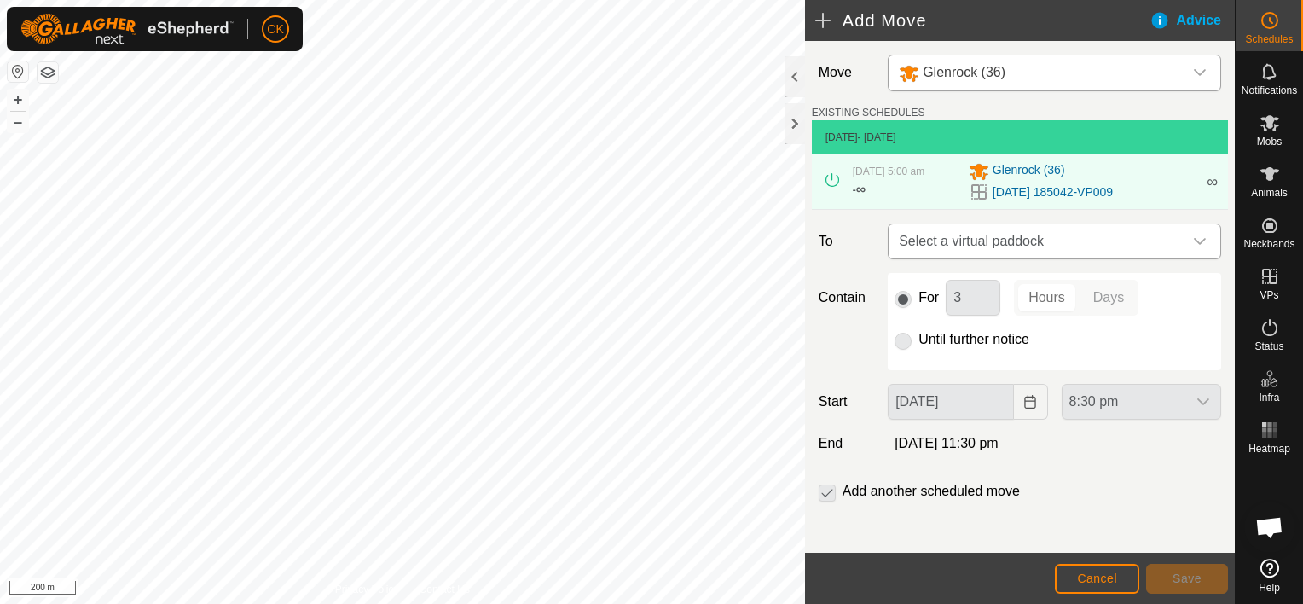
click at [1193, 241] on icon "dropdown trigger" at bounding box center [1200, 241] width 14 height 14
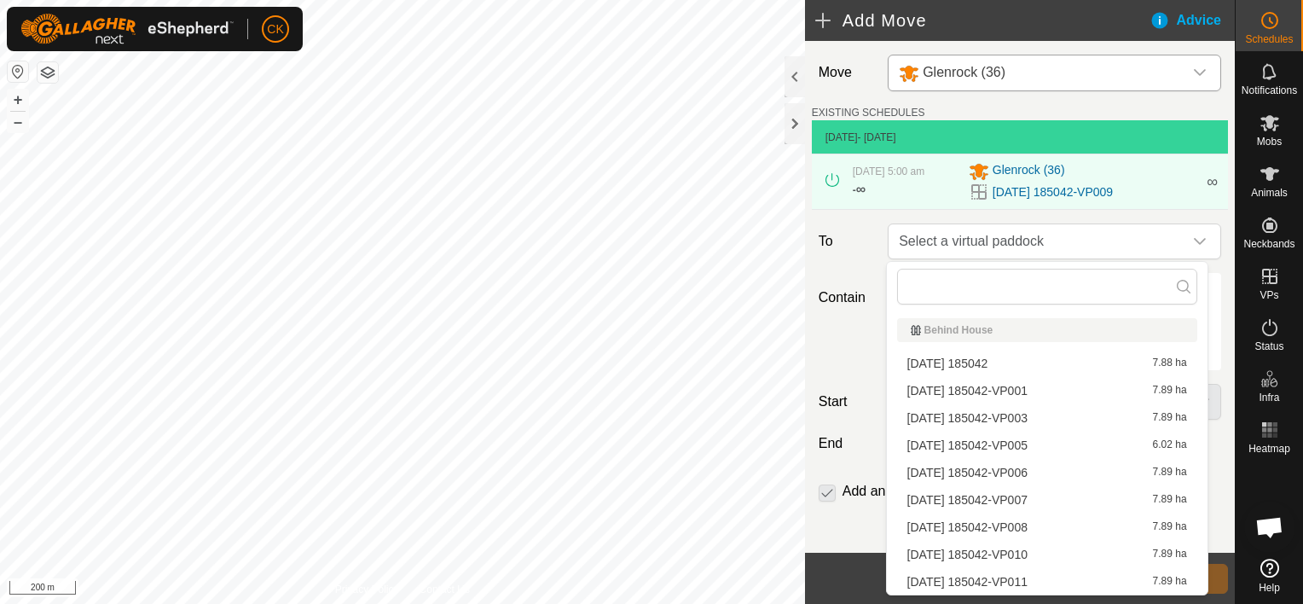
click at [1037, 550] on li "2025-08-11 185042-VP010 7.89 ha" at bounding box center [1047, 554] width 300 height 26
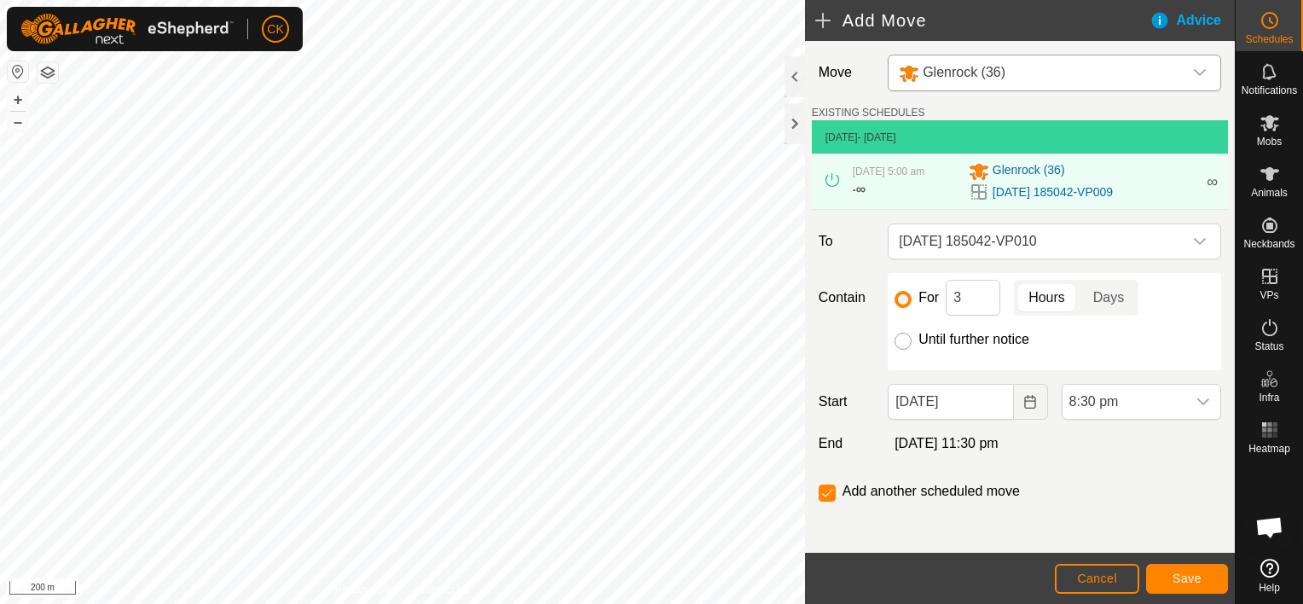
click at [898, 344] on input "Until further notice" at bounding box center [902, 341] width 17 height 17
radio input "true"
checkbox input "false"
click at [984, 403] on input "13 Oct, 2025" at bounding box center [950, 402] width 125 height 36
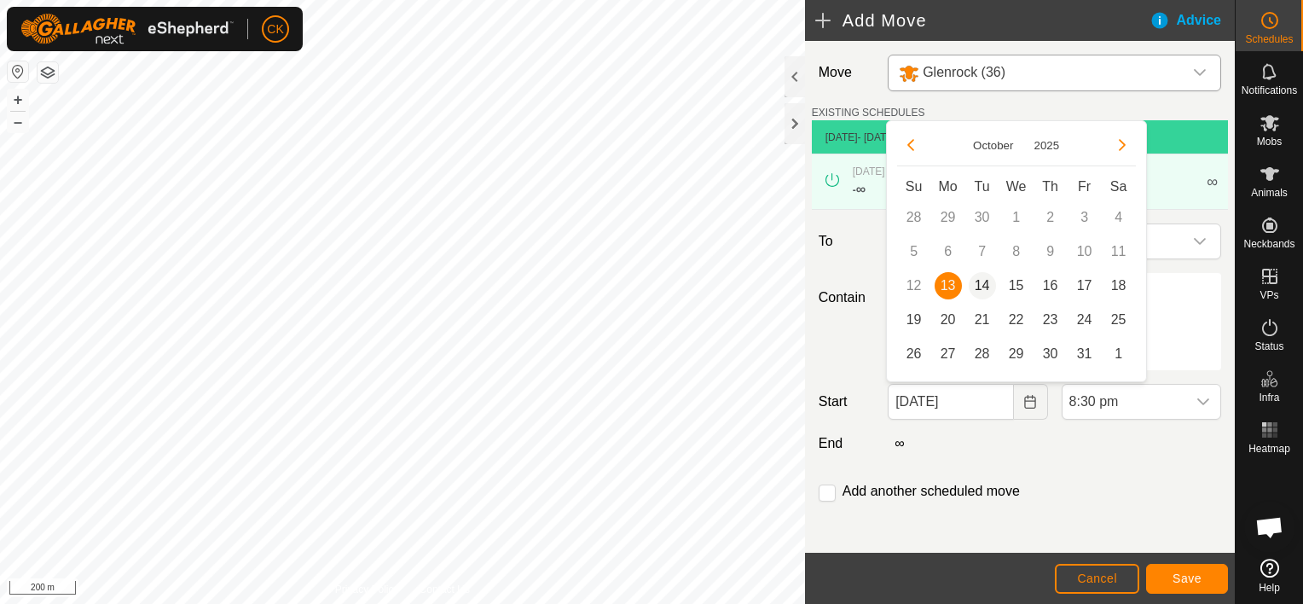
click at [981, 281] on span "14" at bounding box center [982, 285] width 27 height 27
type input "14 Oct, 2025"
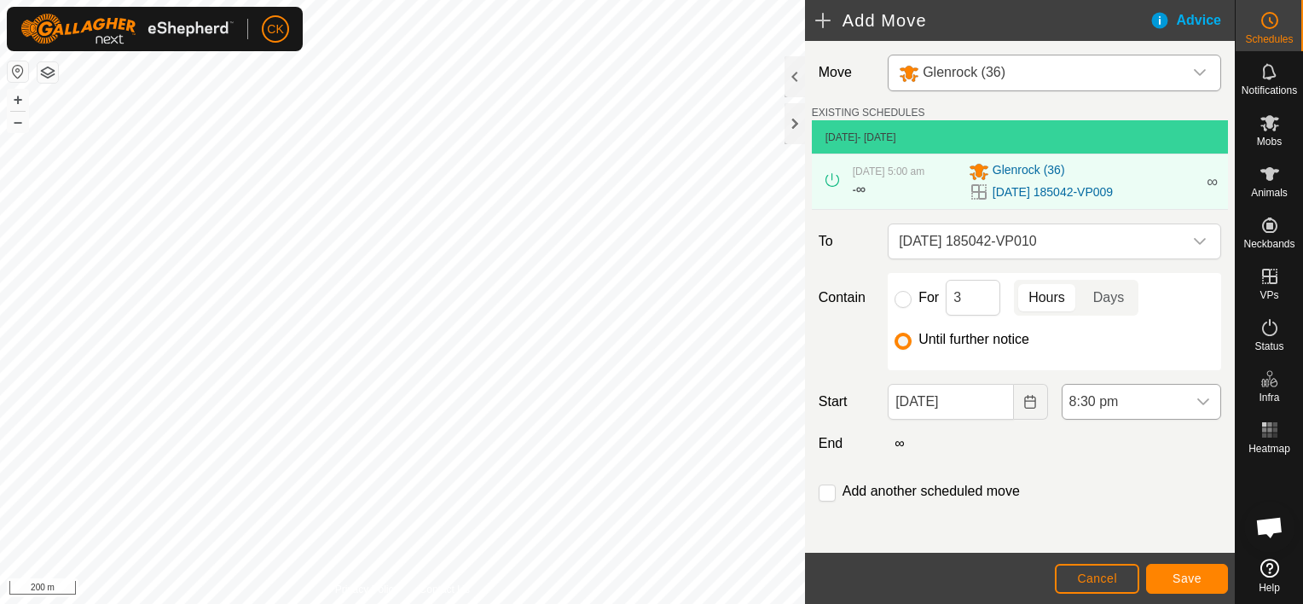
click at [1196, 397] on icon "dropdown trigger" at bounding box center [1203, 402] width 14 height 14
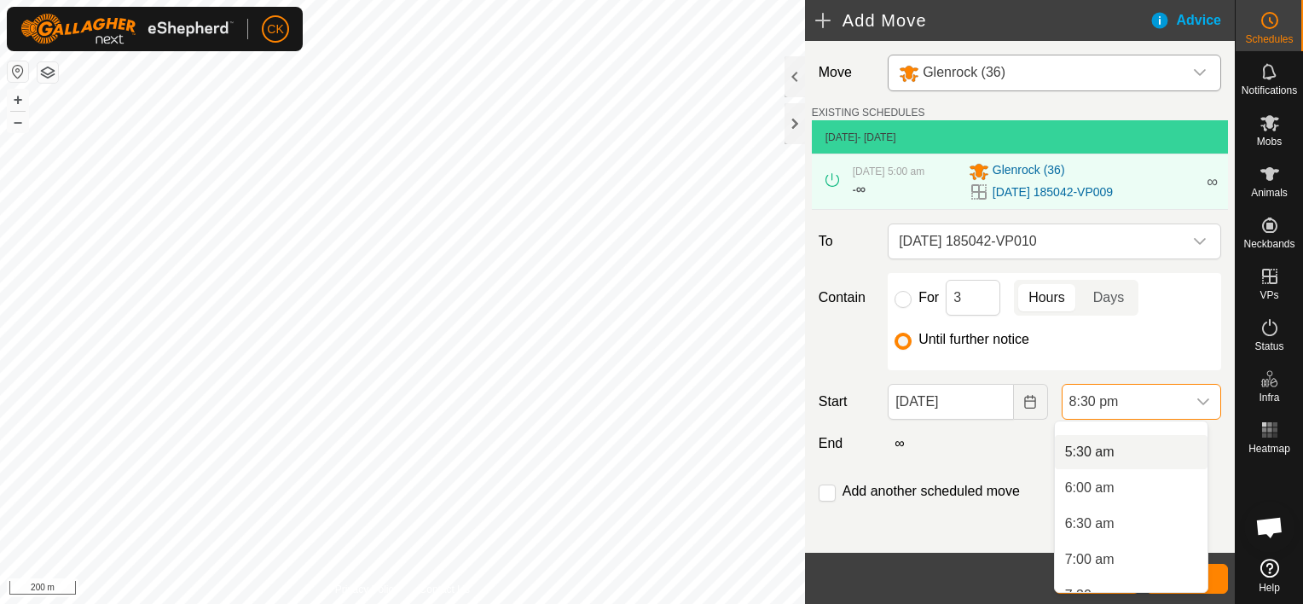
scroll to position [295, 0]
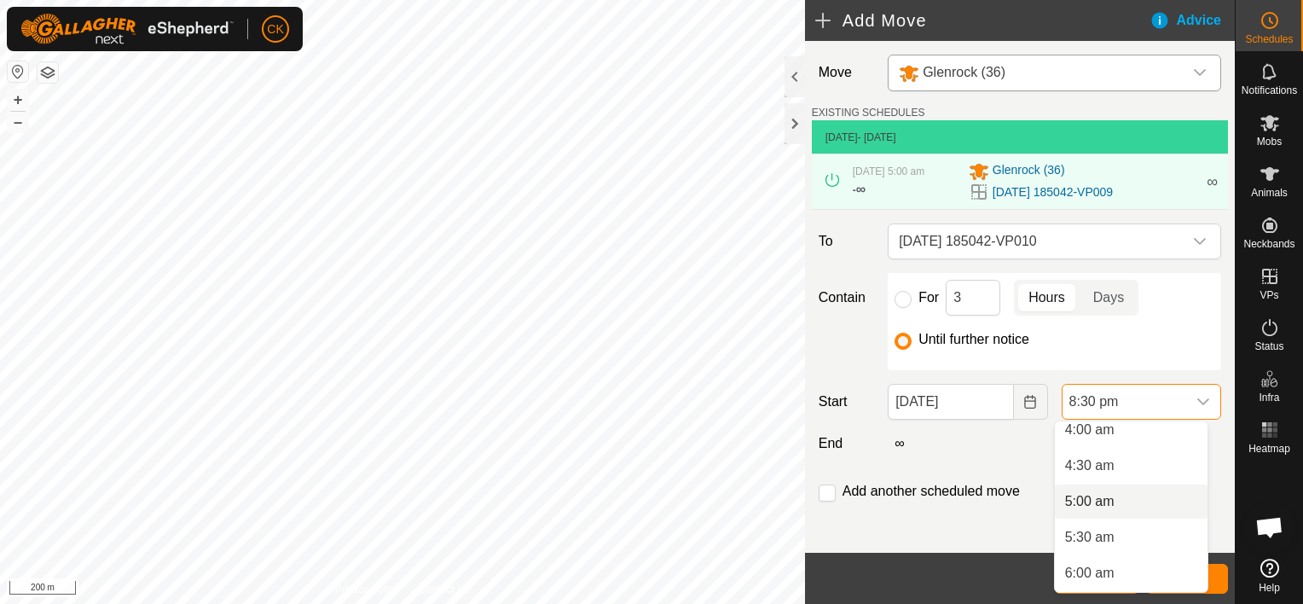
click at [1074, 500] on li "5:00 am" at bounding box center [1131, 501] width 153 height 34
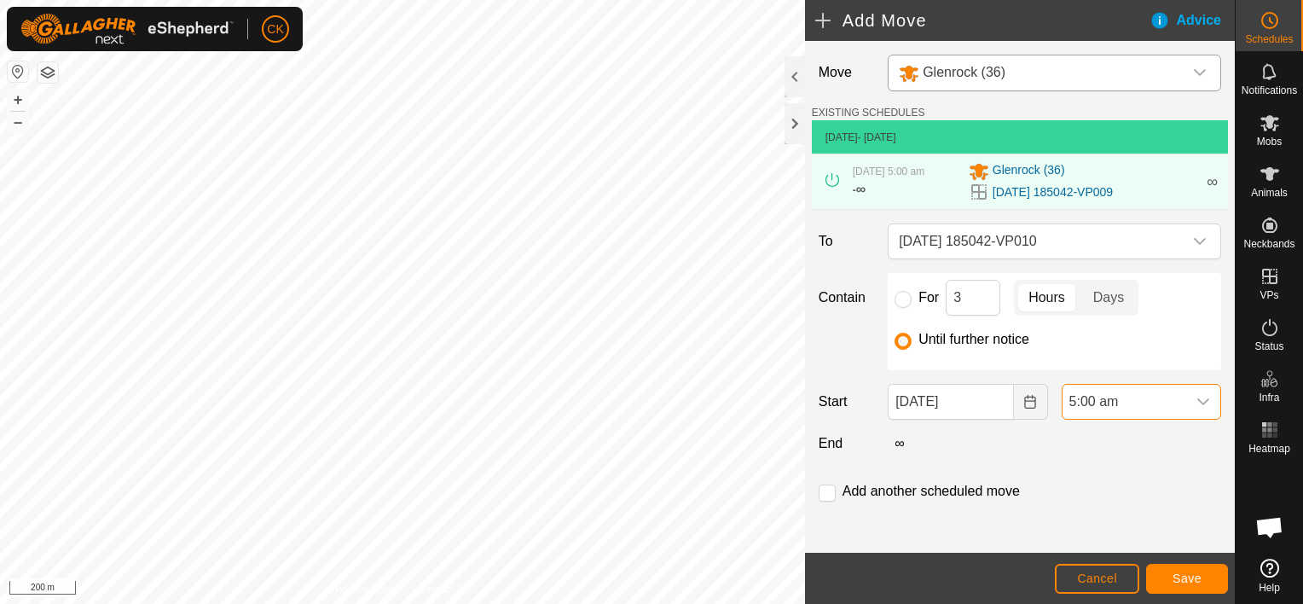
scroll to position [1332, 0]
click at [1188, 572] on span "Save" at bounding box center [1186, 578] width 29 height 14
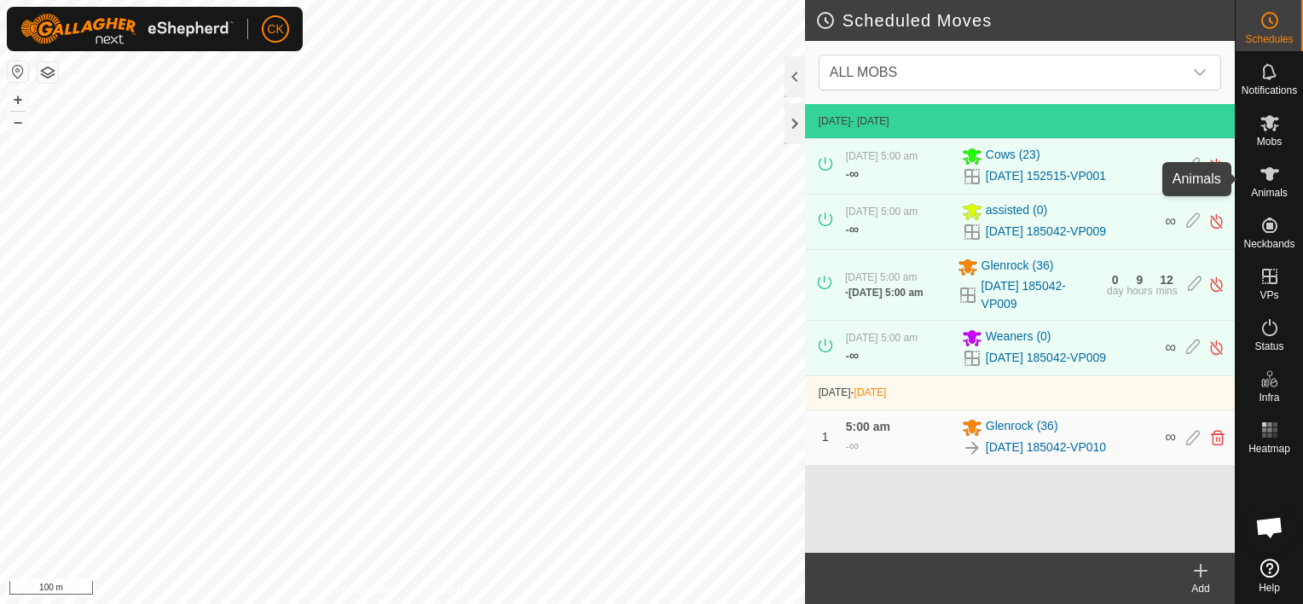
click at [1271, 167] on icon at bounding box center [1269, 174] width 19 height 14
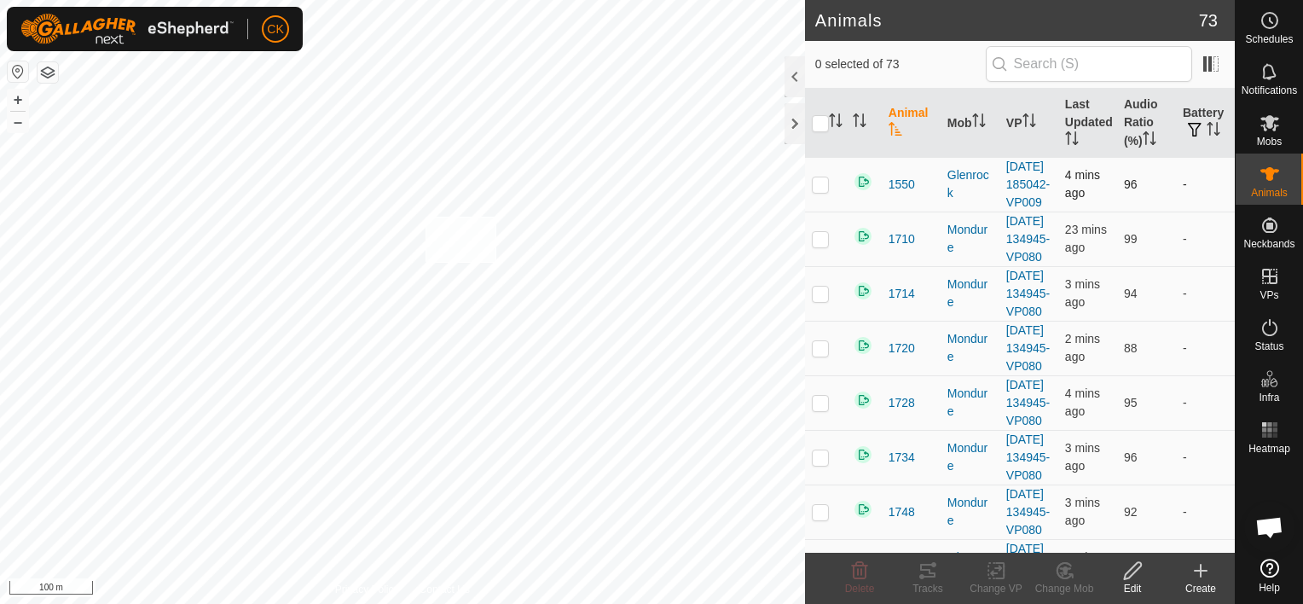
checkbox input "true"
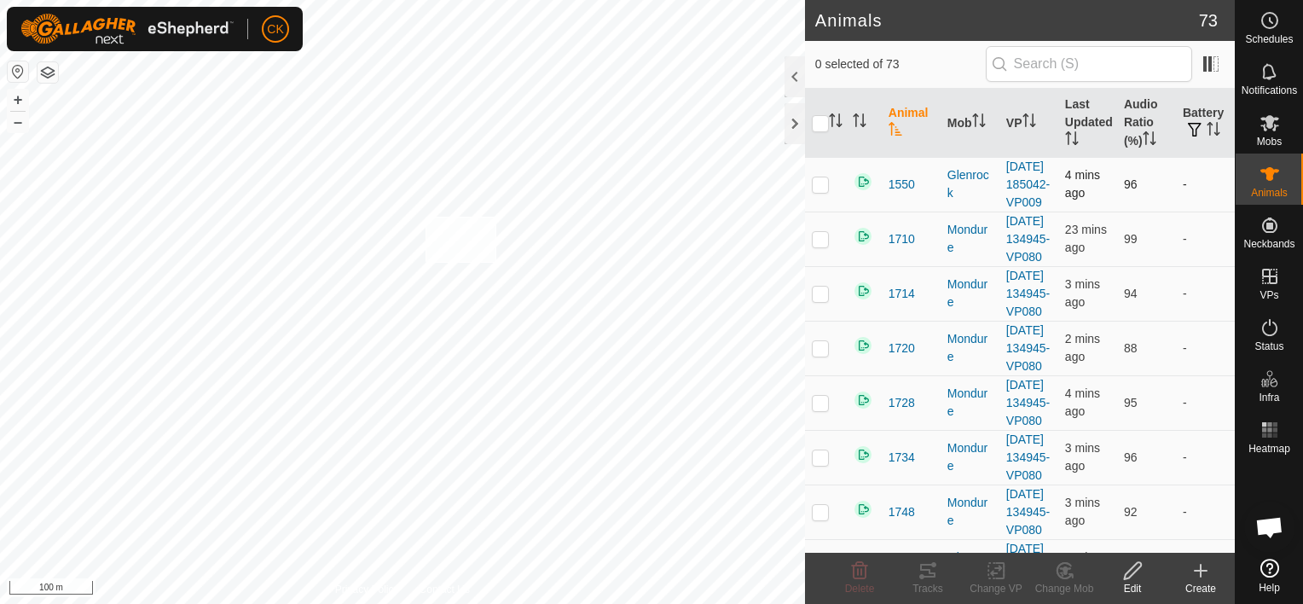
checkbox input "true"
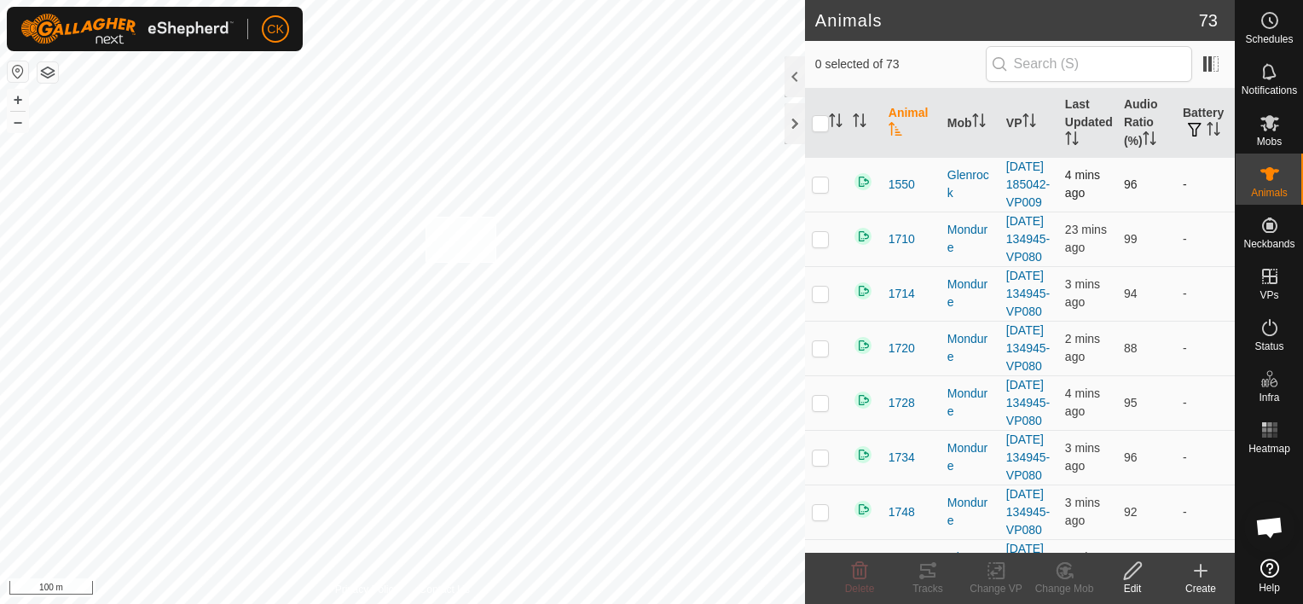
checkbox input "true"
click at [822, 124] on input "checkbox" at bounding box center [820, 123] width 17 height 17
checkbox input "true"
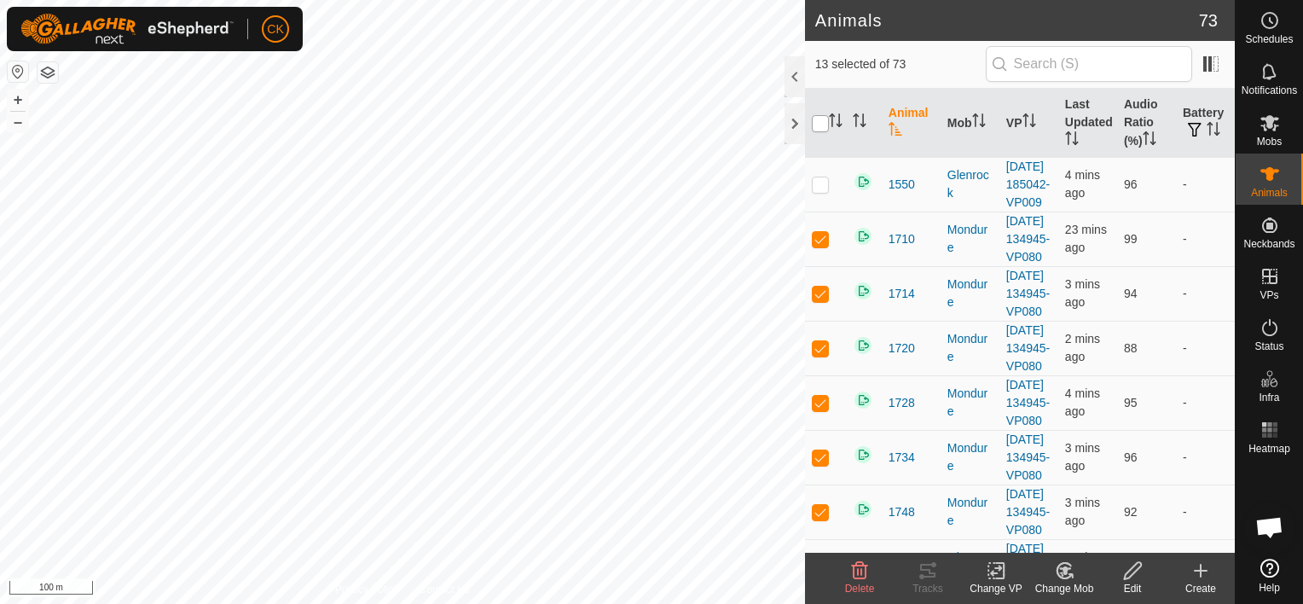
checkbox input "true"
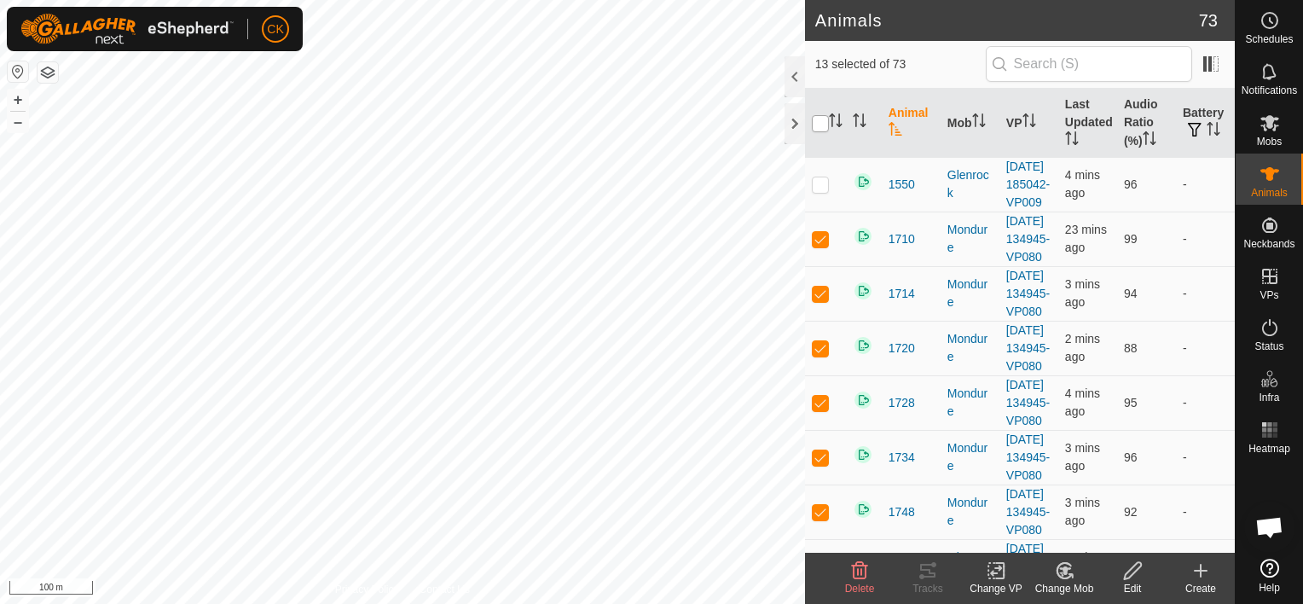
checkbox input "true"
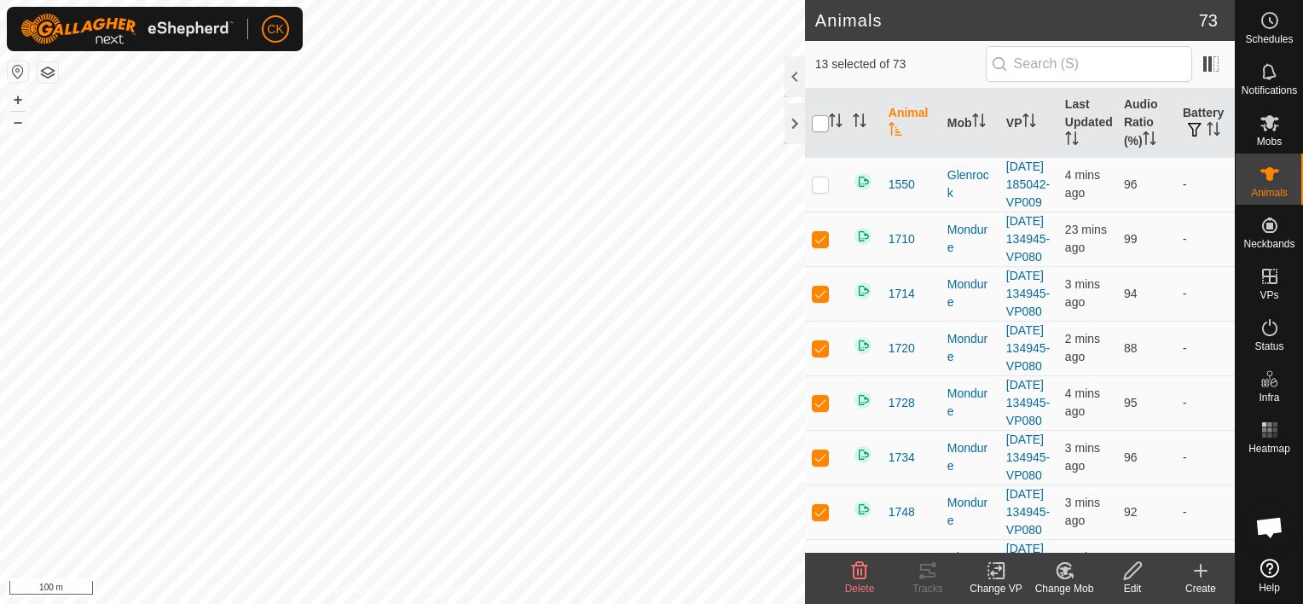
checkbox input "true"
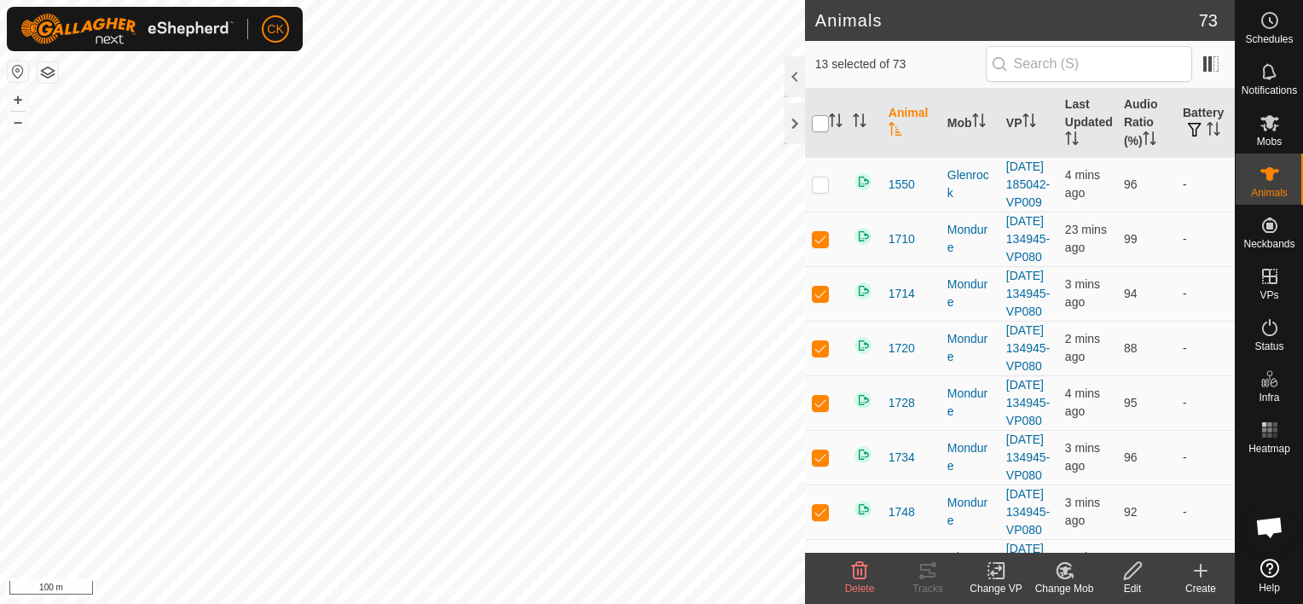
checkbox input "true"
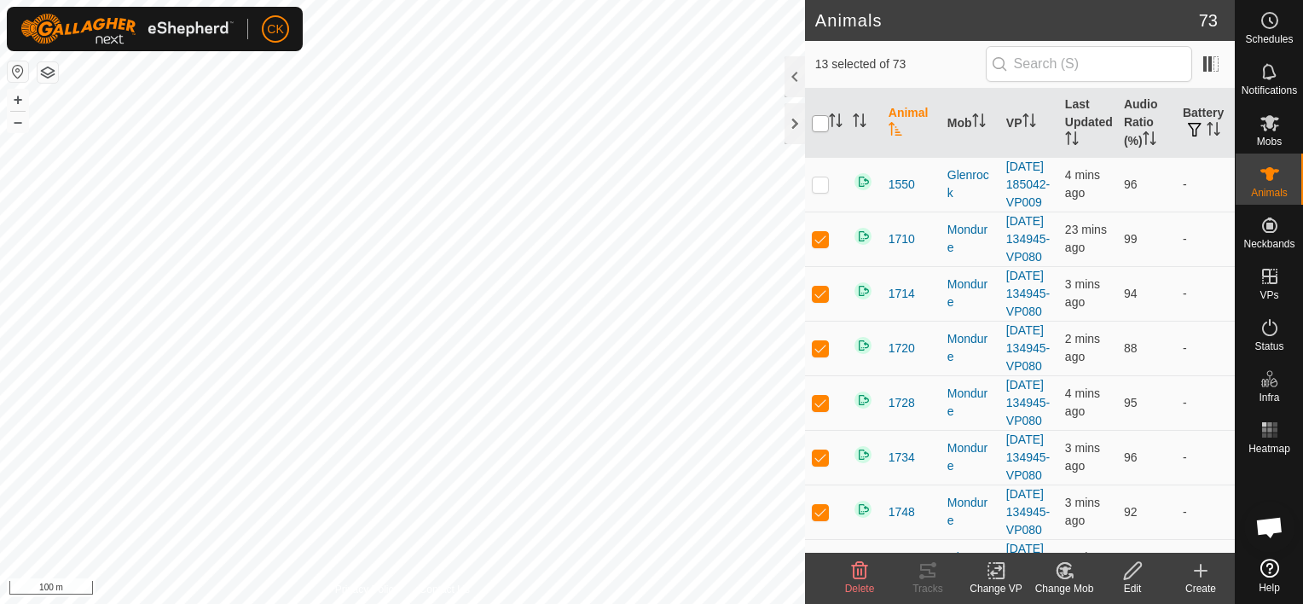
checkbox input "true"
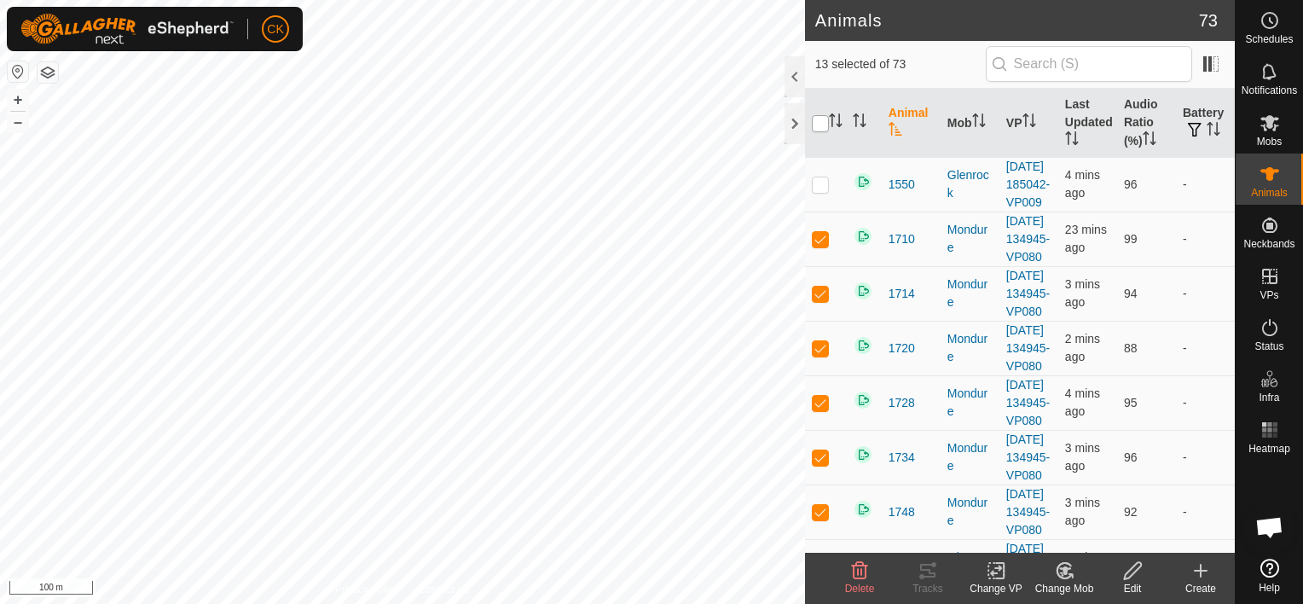
checkbox input "true"
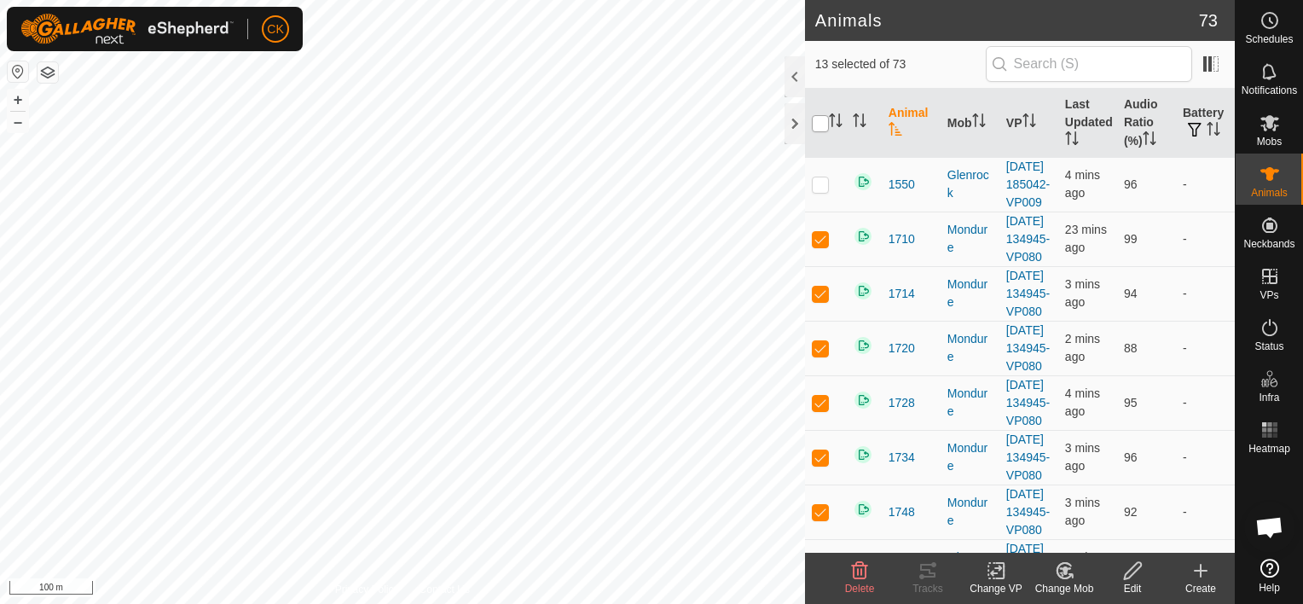
checkbox input "true"
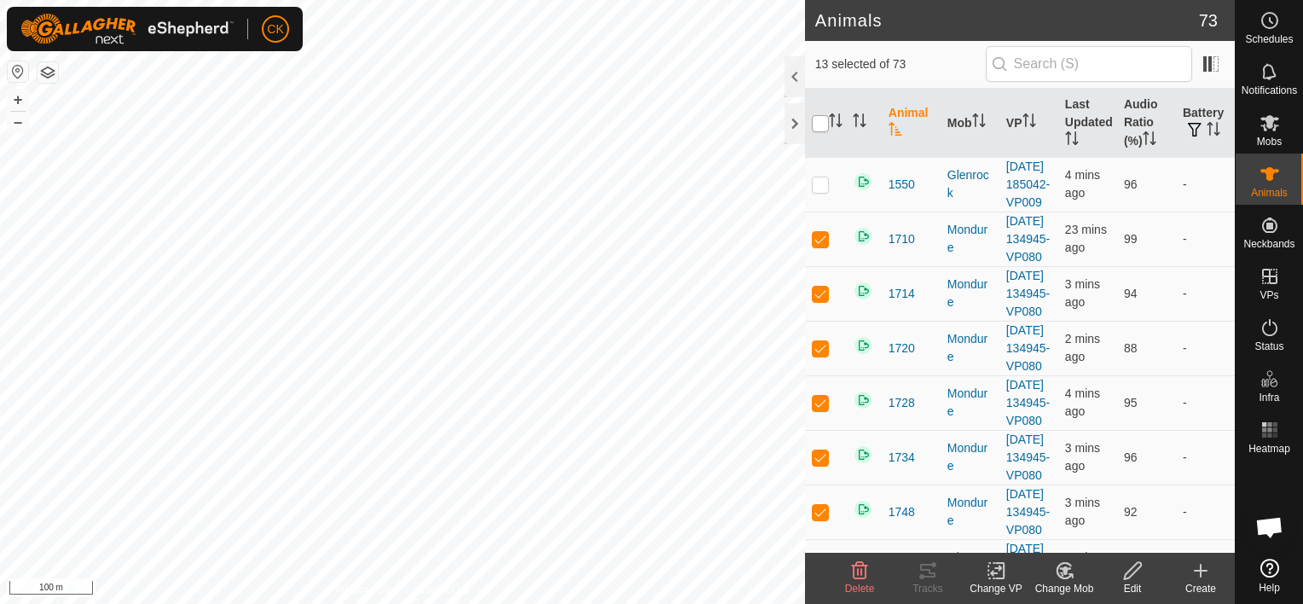
checkbox input "true"
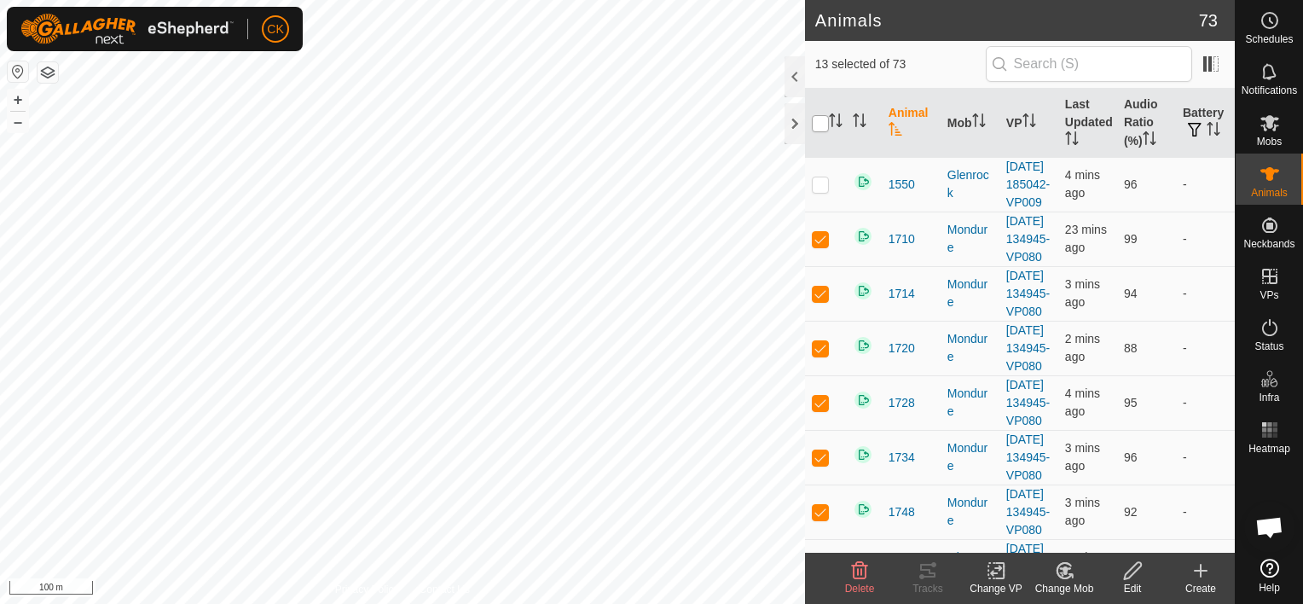
checkbox input "true"
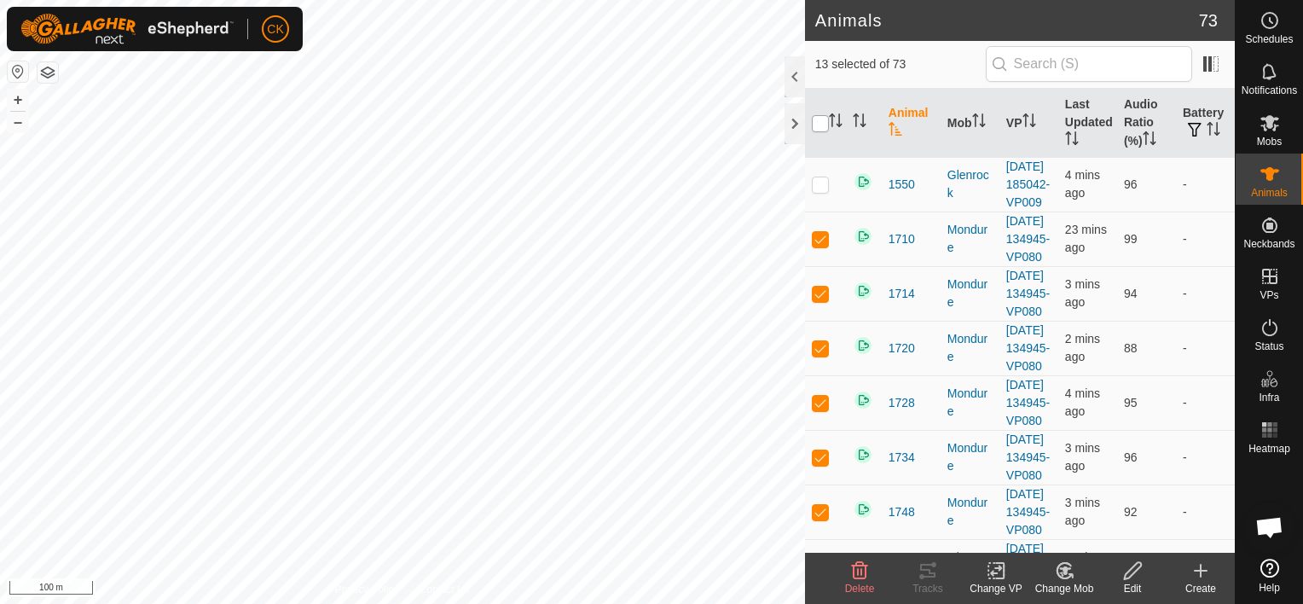
checkbox input "true"
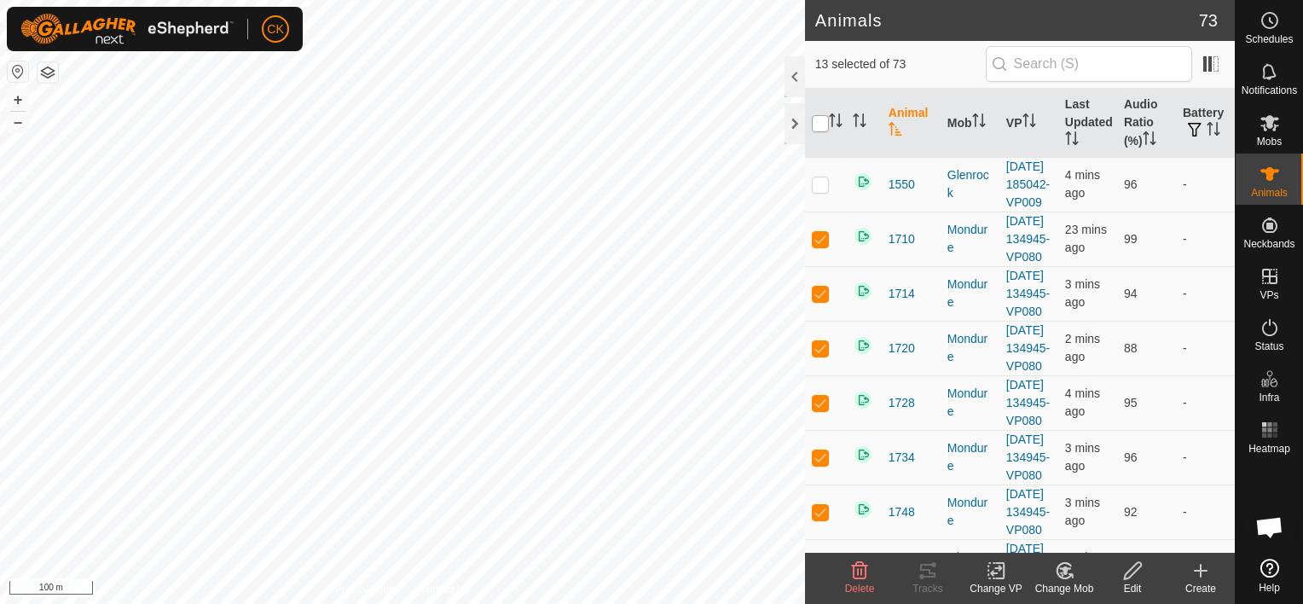
checkbox input "true"
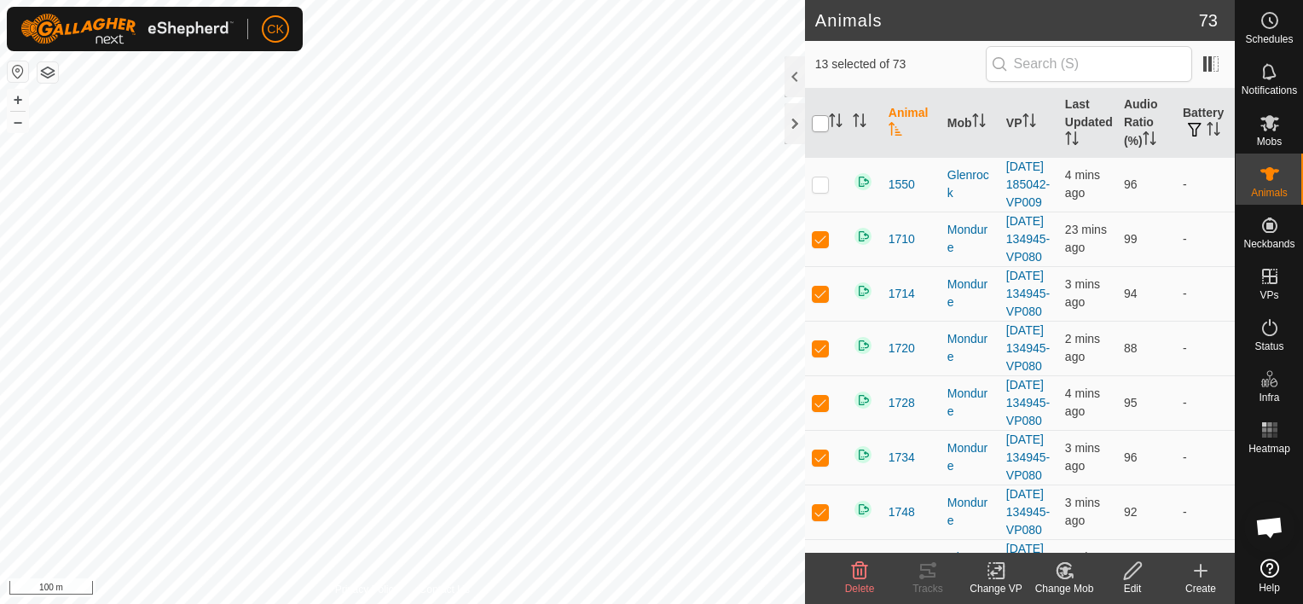
checkbox input "true"
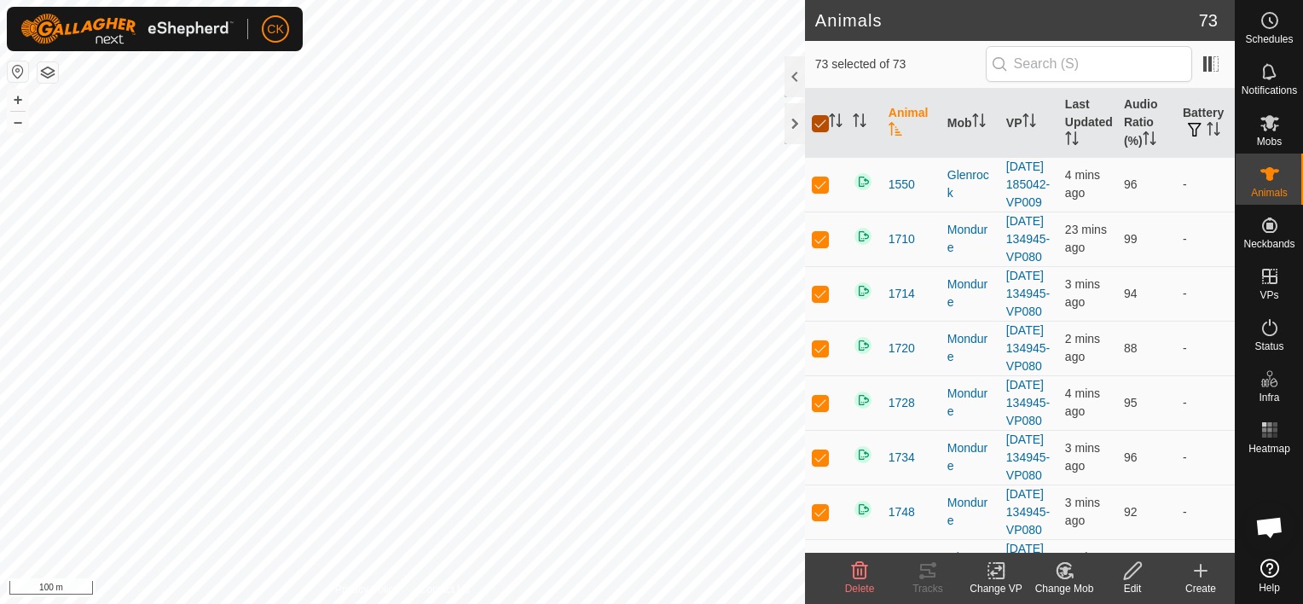
click at [822, 124] on input "checkbox" at bounding box center [820, 123] width 17 height 17
checkbox input "false"
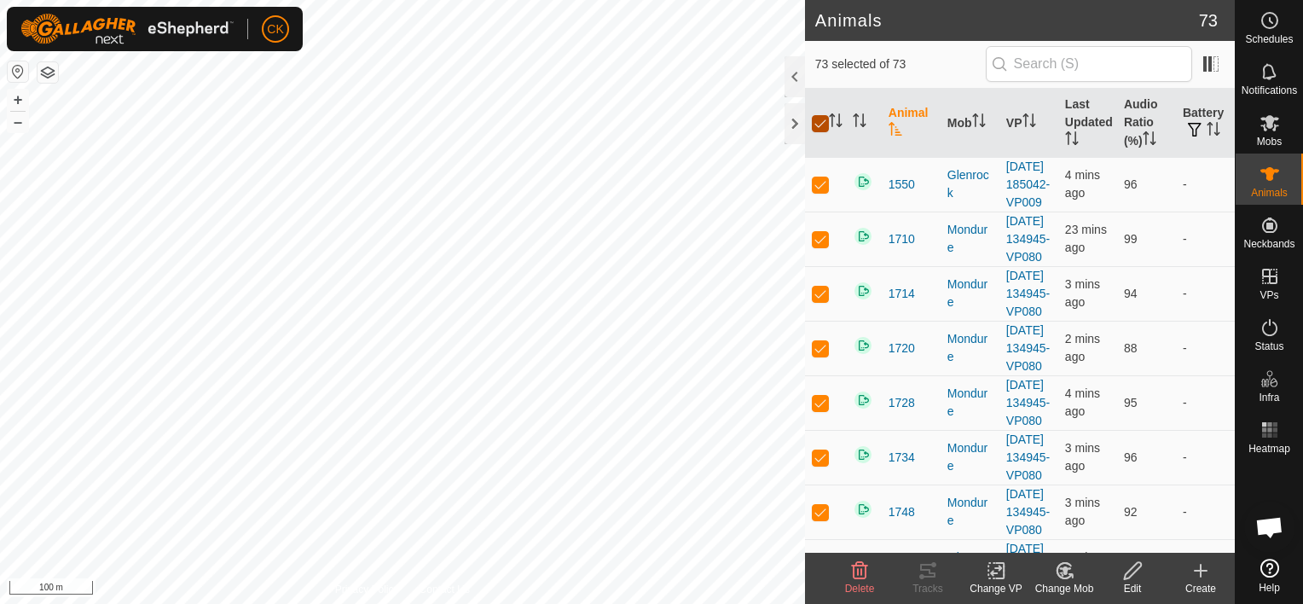
checkbox input "false"
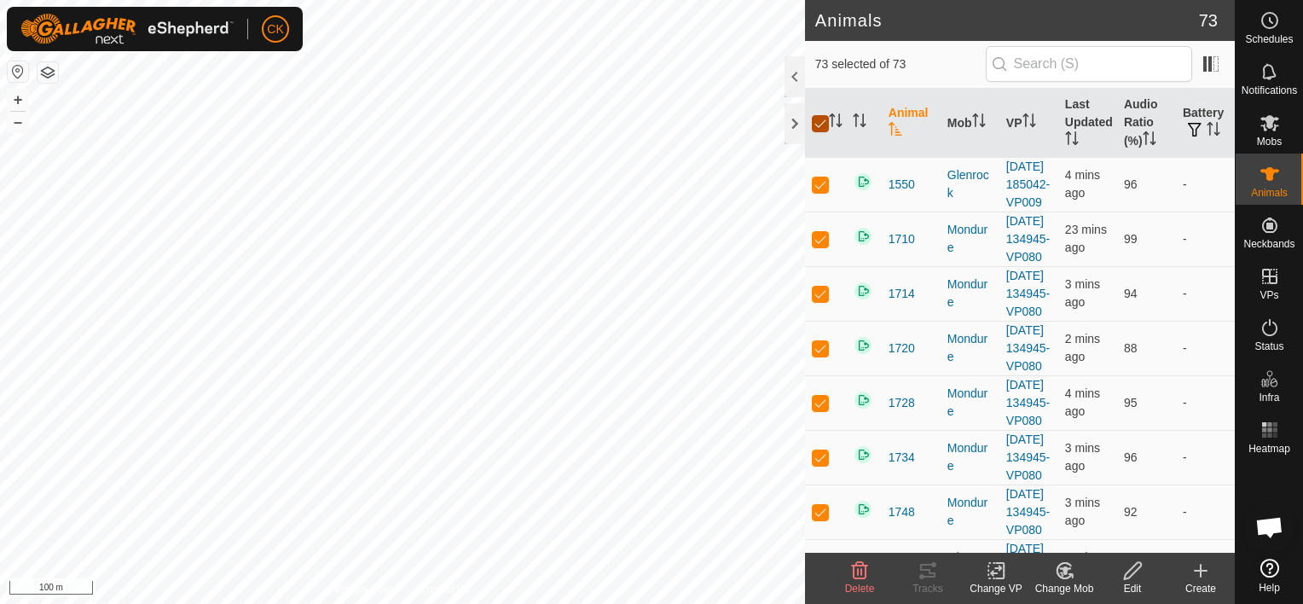
checkbox input "false"
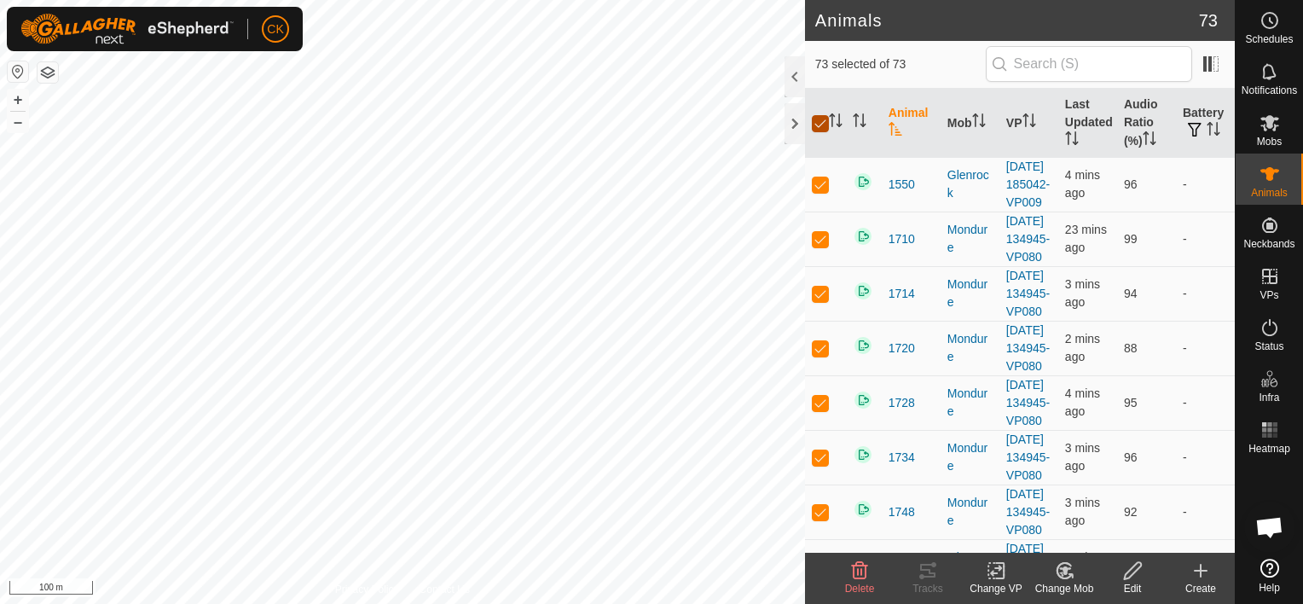
checkbox input "false"
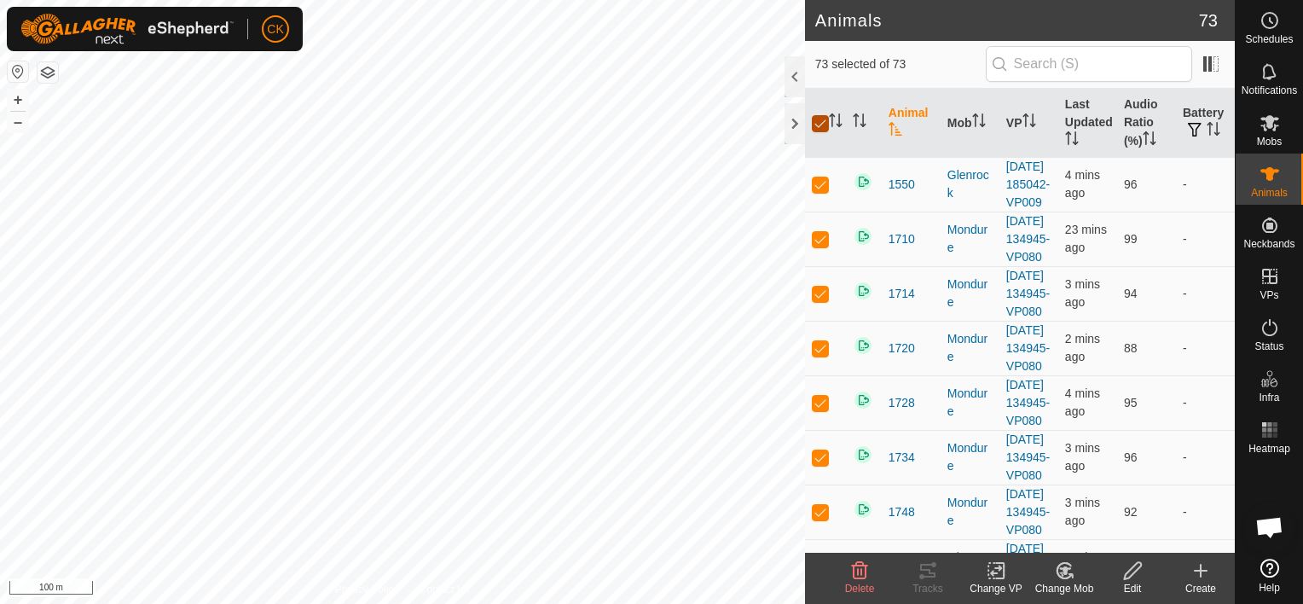
checkbox input "false"
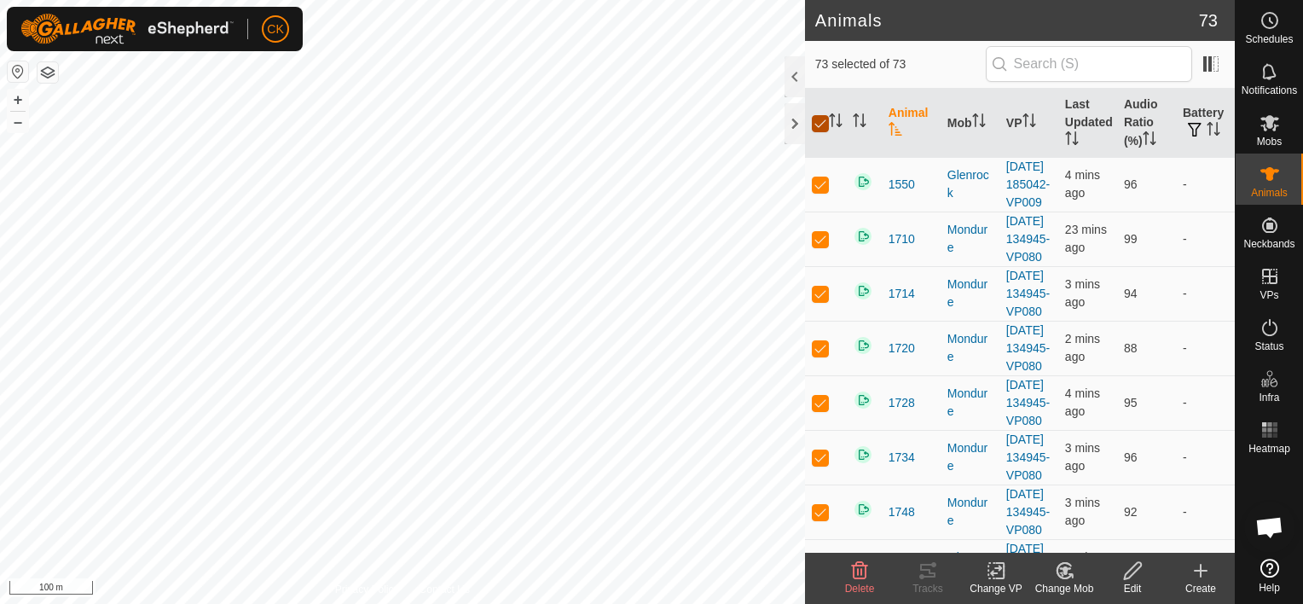
checkbox input "false"
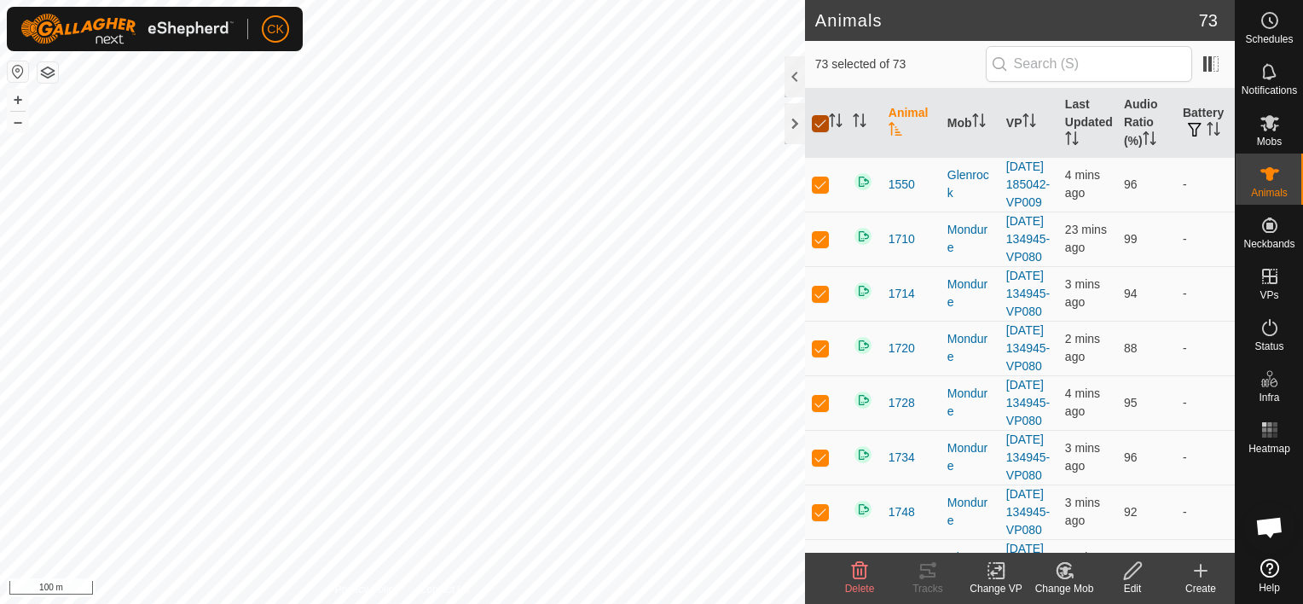
checkbox input "false"
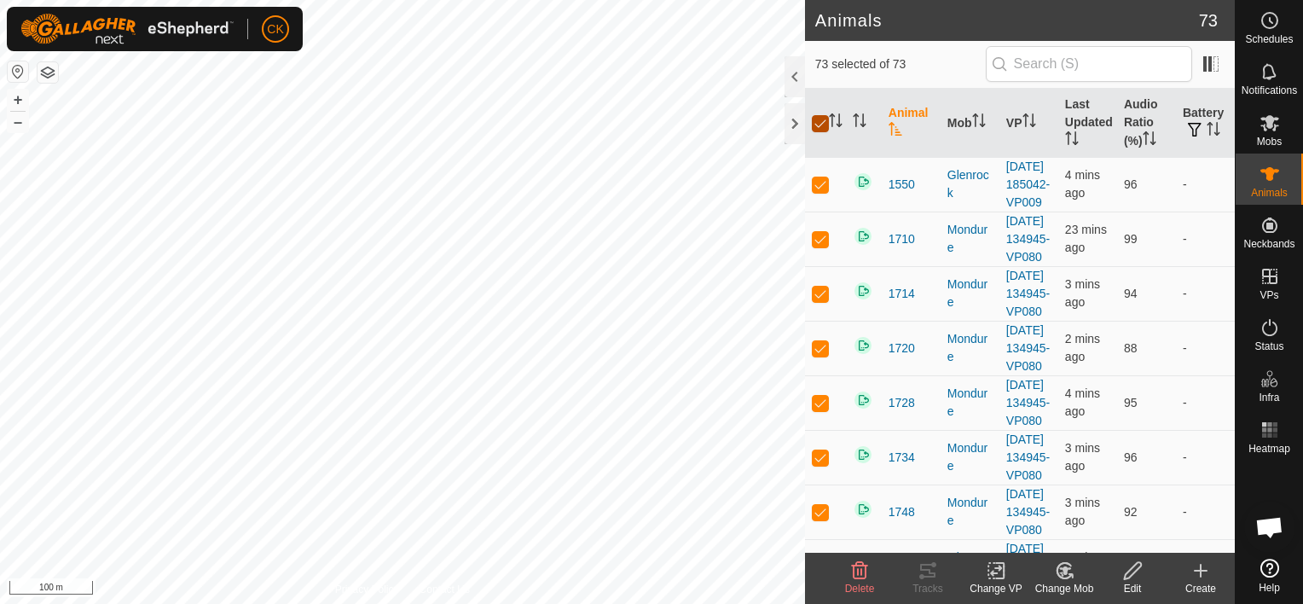
checkbox input "false"
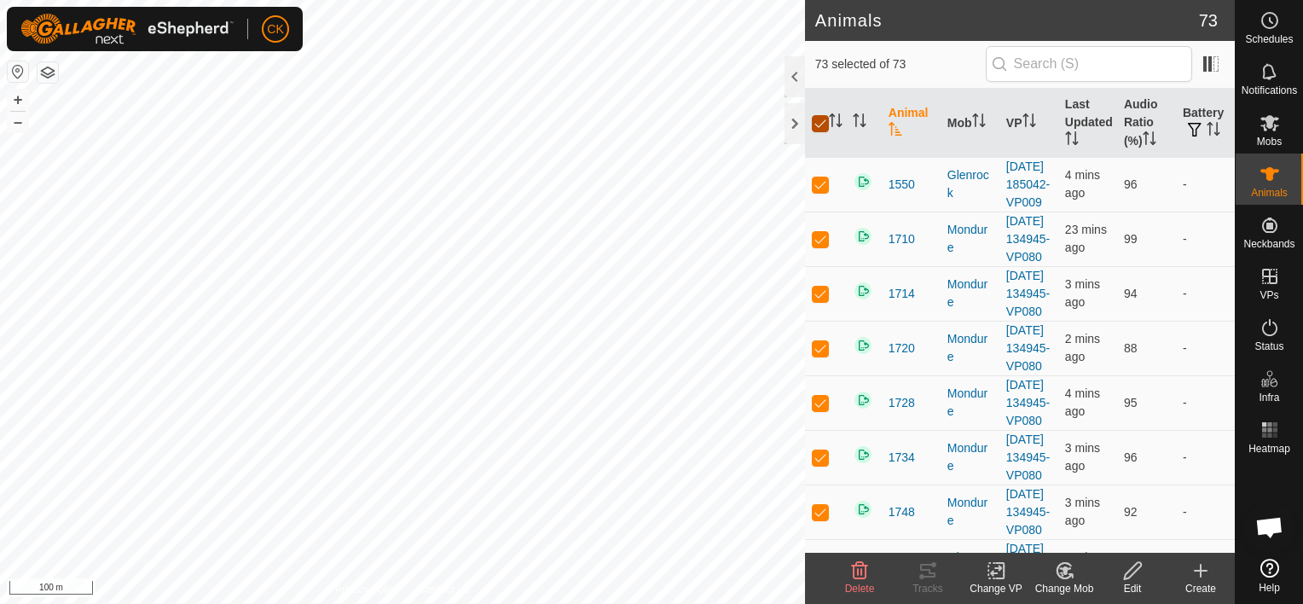
checkbox input "false"
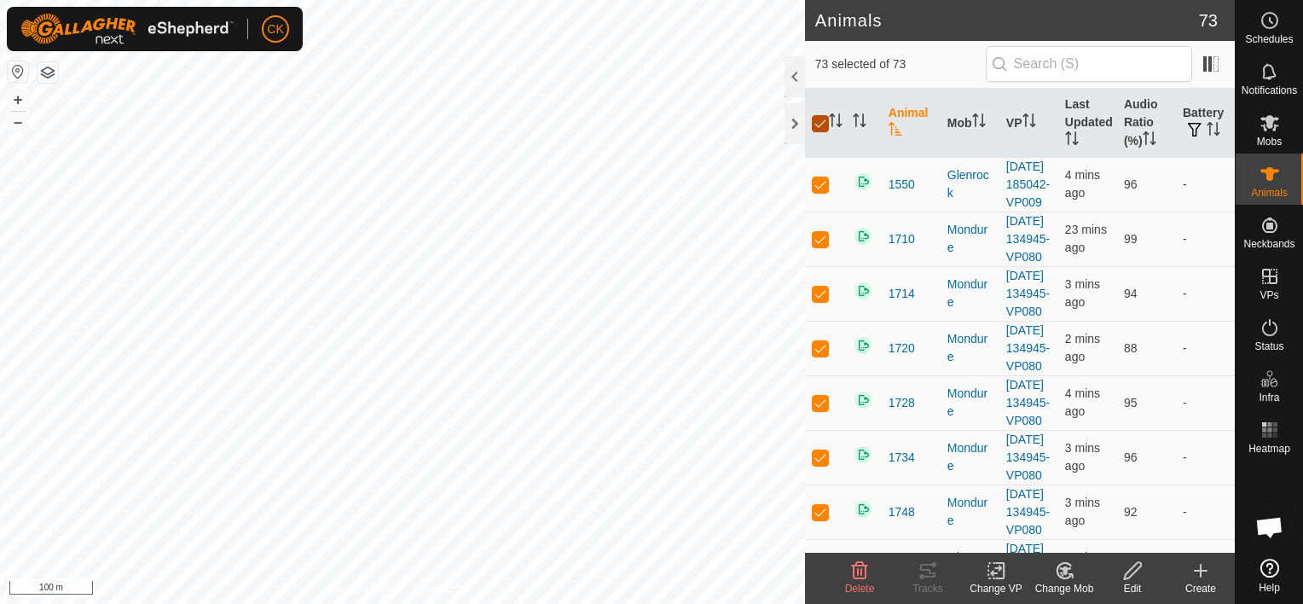
checkbox input "false"
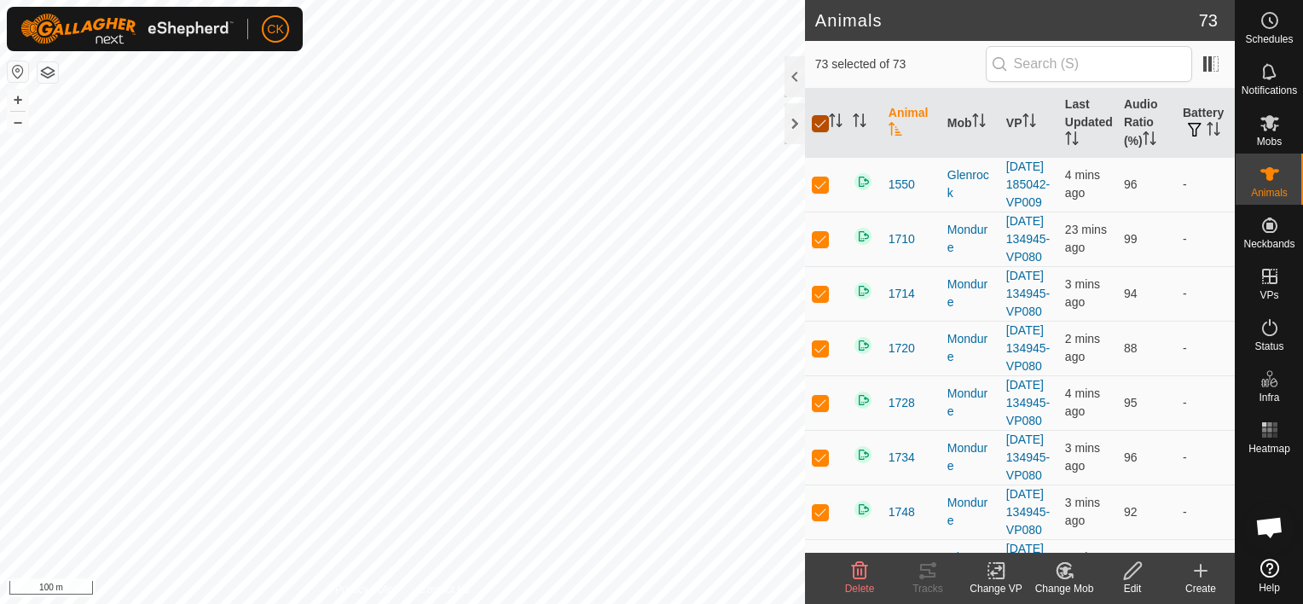
checkbox input "false"
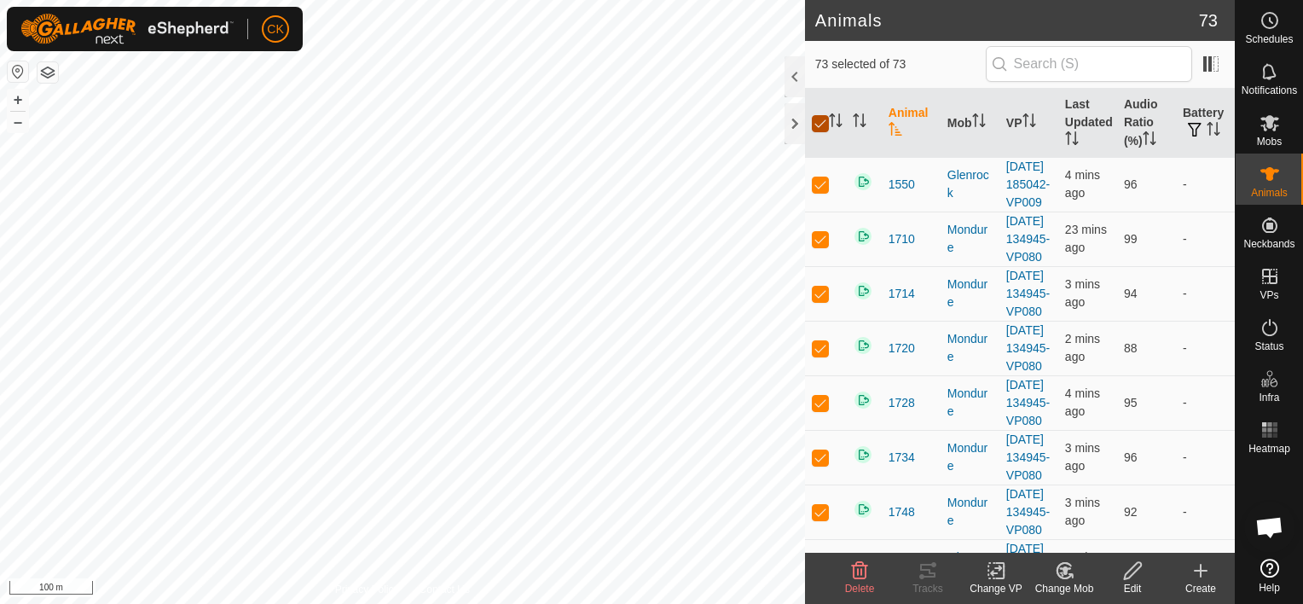
checkbox input "false"
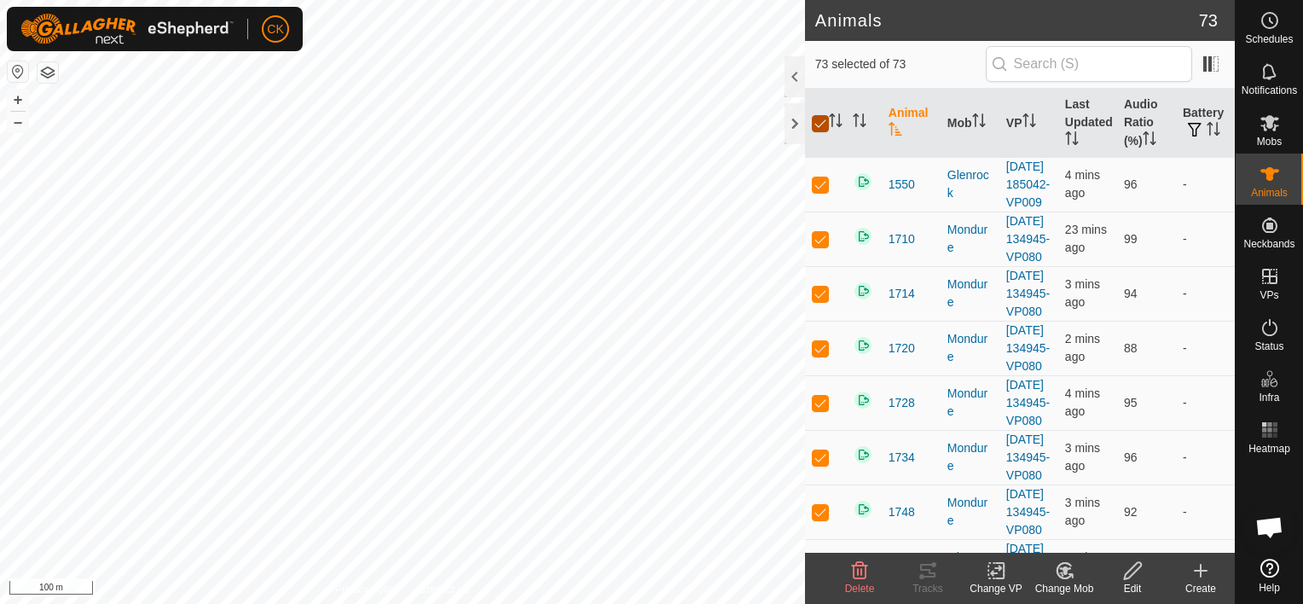
checkbox input "false"
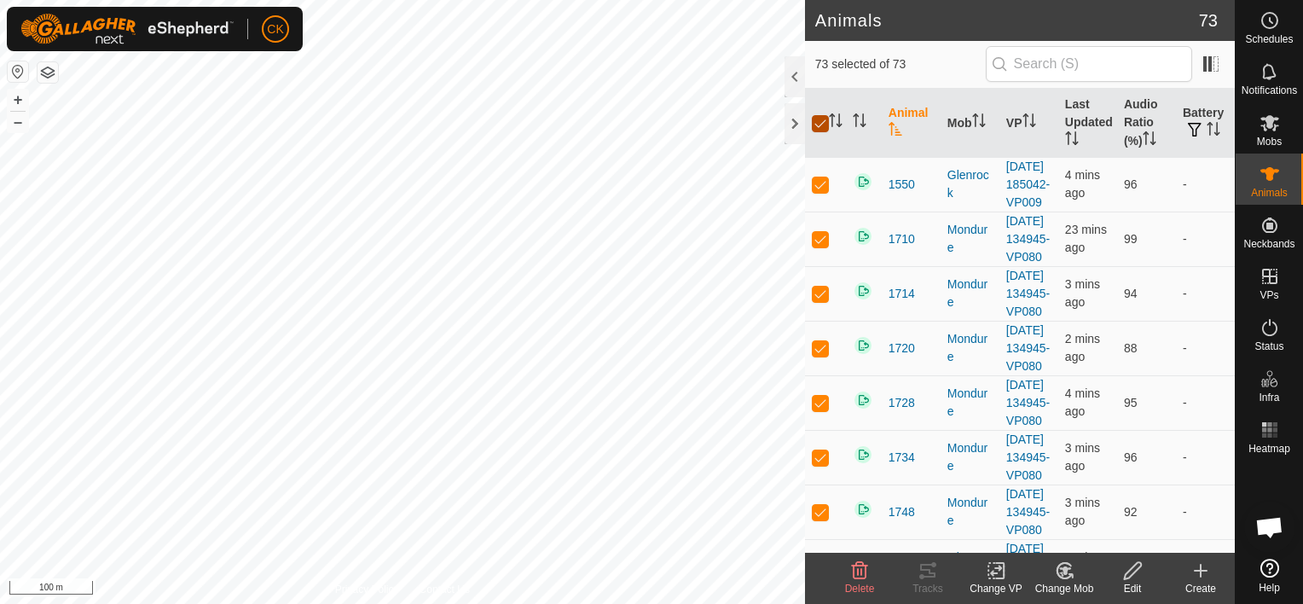
checkbox input "false"
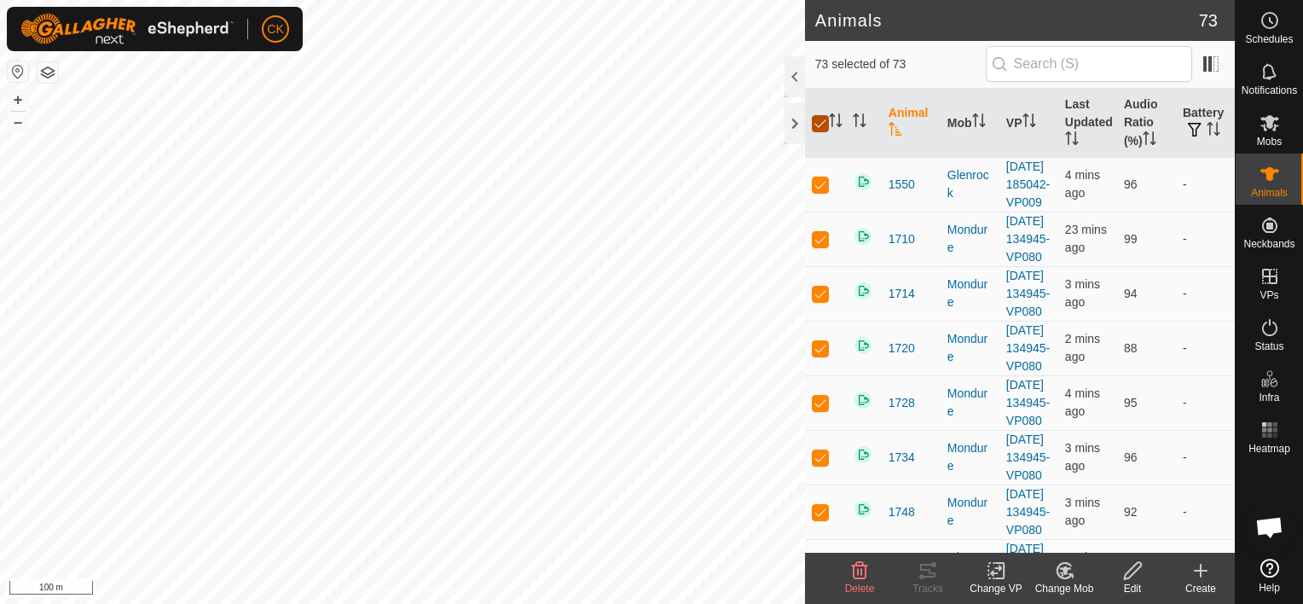
checkbox input "false"
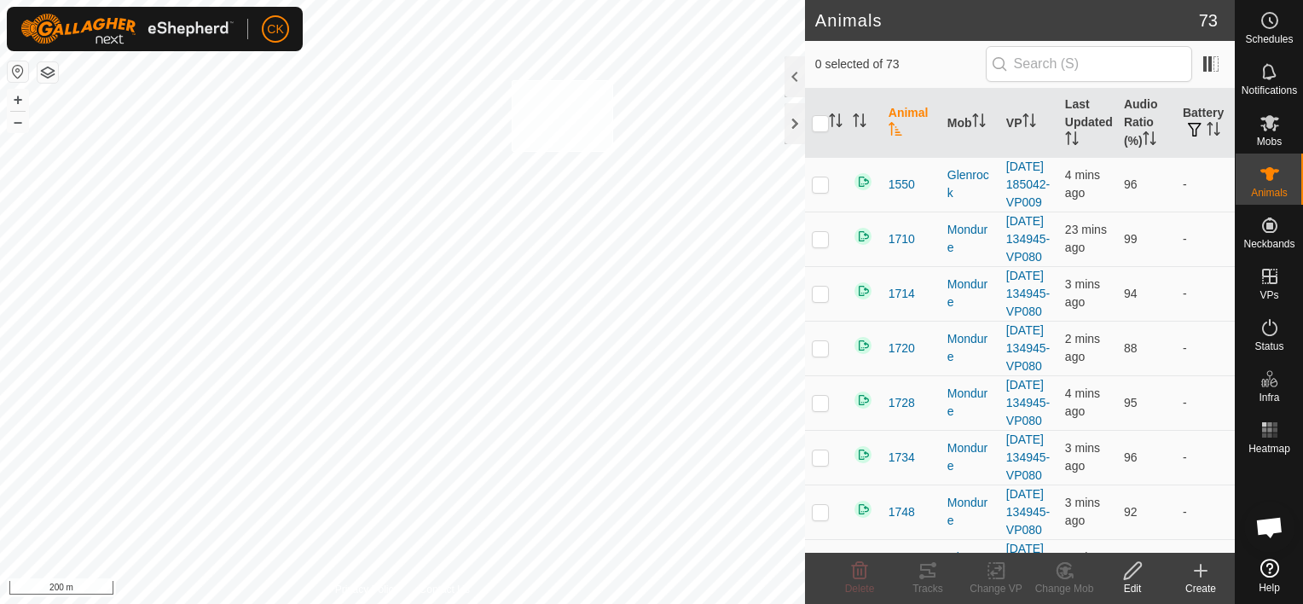
checkbox input "true"
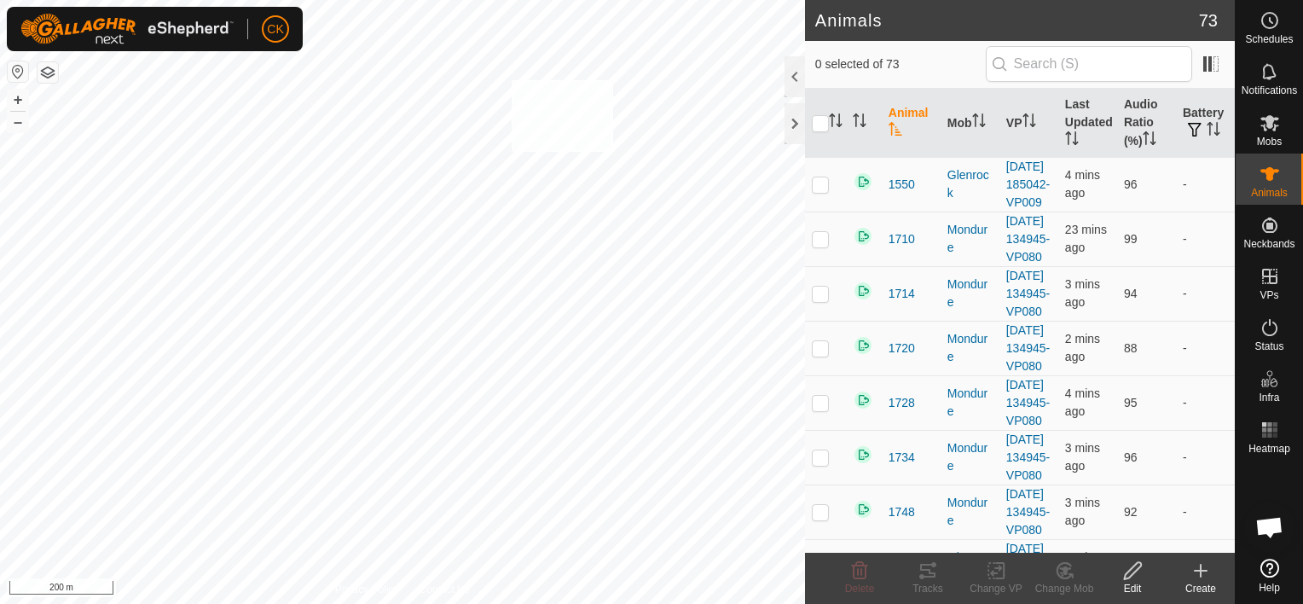
checkbox input "true"
click at [819, 123] on input "checkbox" at bounding box center [820, 123] width 17 height 17
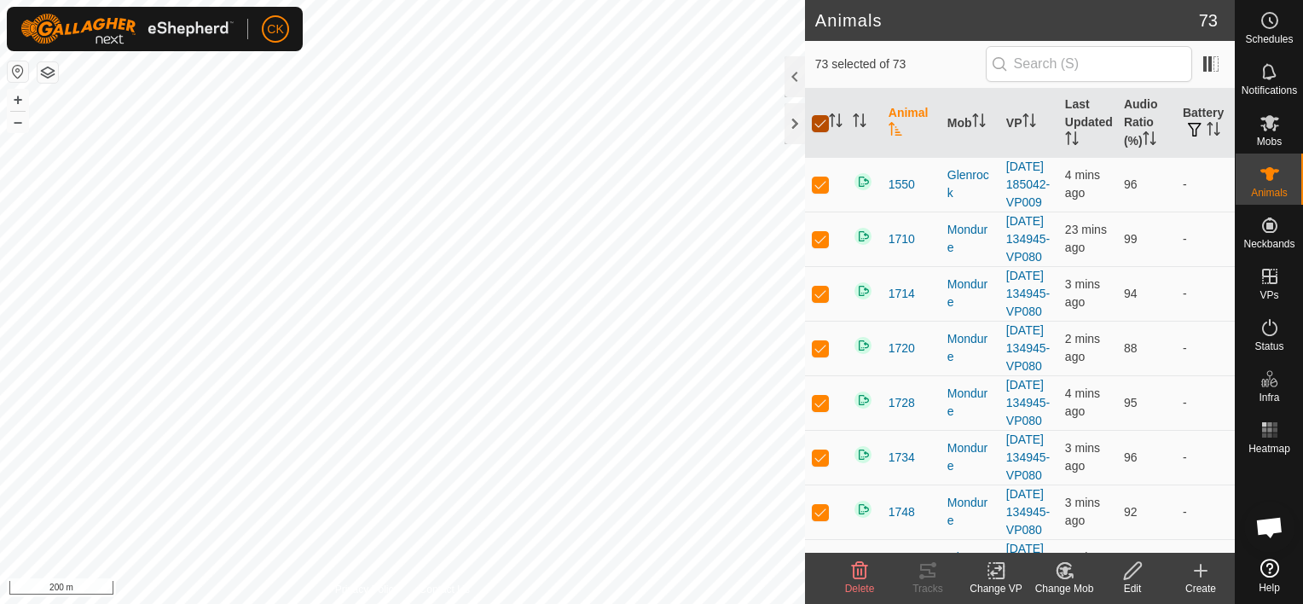
click at [819, 123] on input "checkbox" at bounding box center [820, 123] width 17 height 17
click at [819, 121] on input "checkbox" at bounding box center [820, 123] width 17 height 17
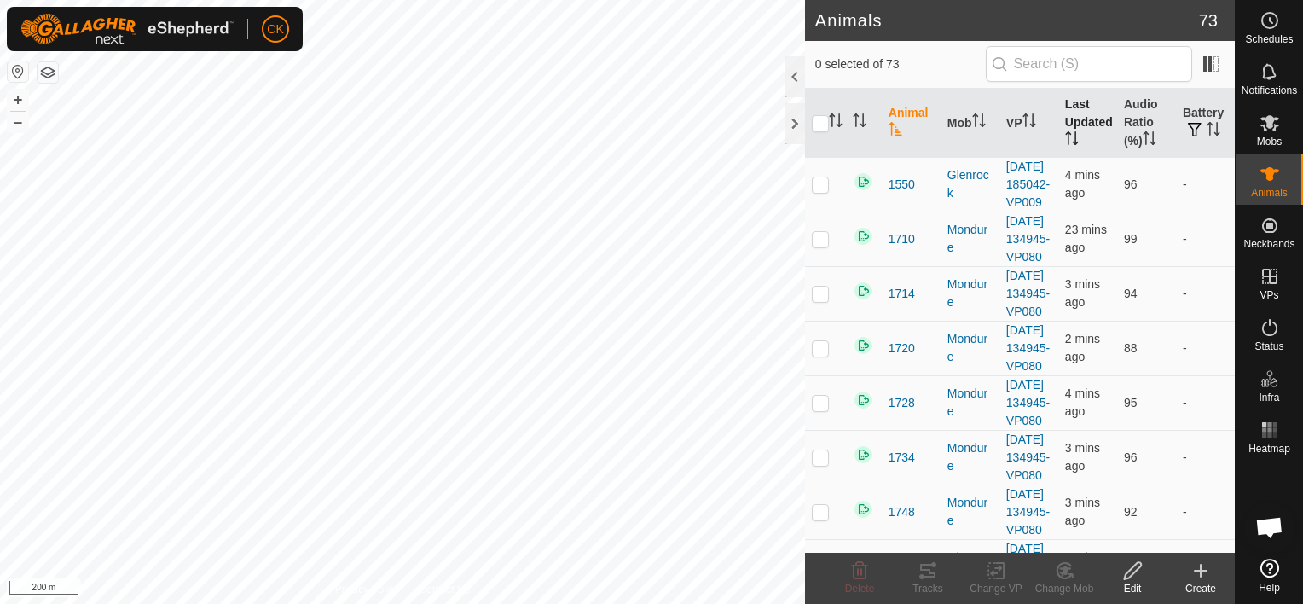
click at [1073, 112] on th "Last Updated" at bounding box center [1087, 123] width 59 height 69
click at [1129, 114] on th "Audio Ratio (%)" at bounding box center [1146, 123] width 59 height 69
click at [794, 126] on div at bounding box center [794, 123] width 20 height 41
